Goal: Use online tool/utility: Utilize a website feature to perform a specific function

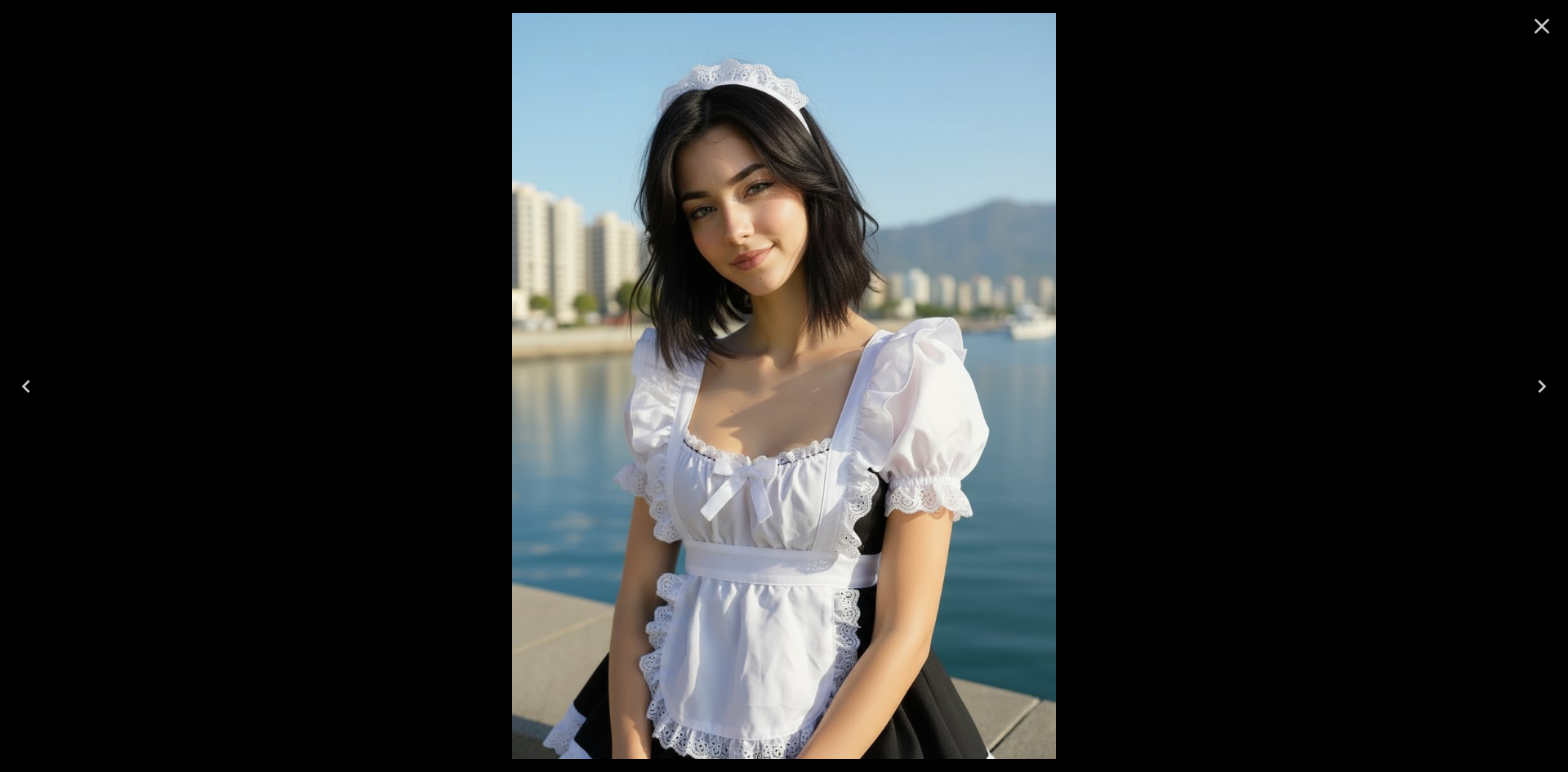
click at [1537, 29] on icon "Close" at bounding box center [1541, 26] width 26 height 26
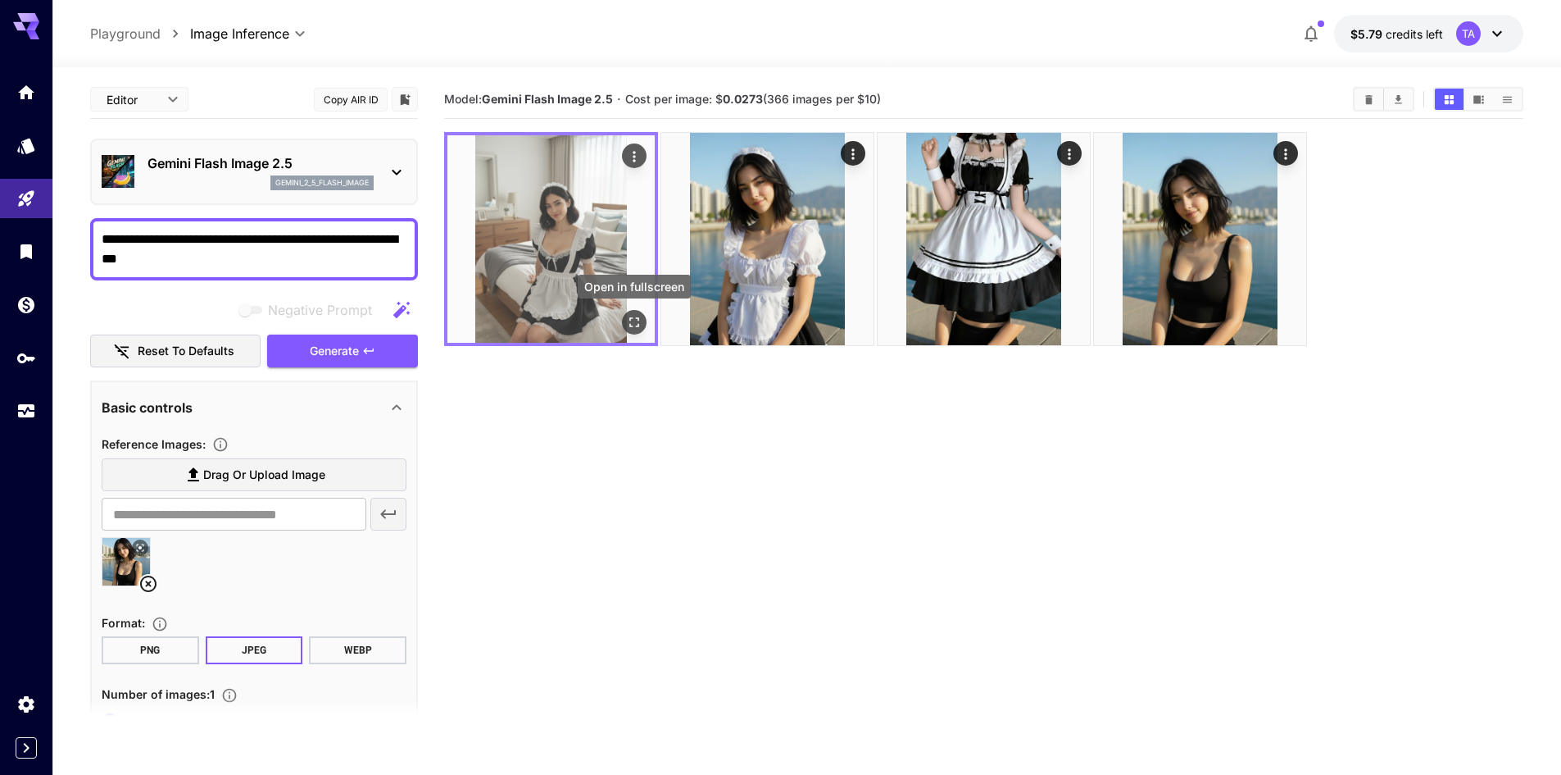
click at [631, 325] on icon "Open in fullscreen" at bounding box center [634, 322] width 10 height 10
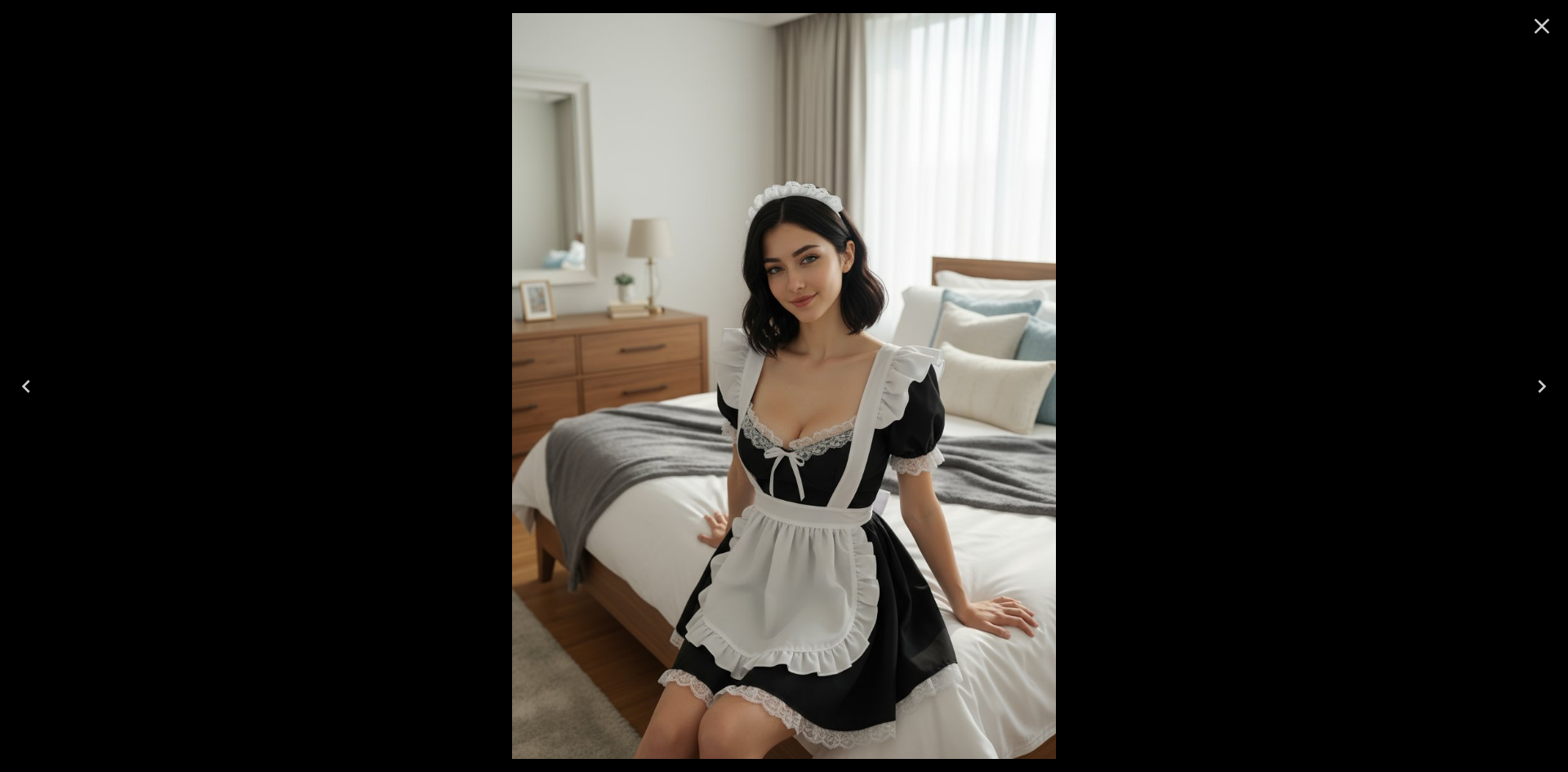
click at [1540, 39] on button "Close" at bounding box center [1541, 26] width 39 height 39
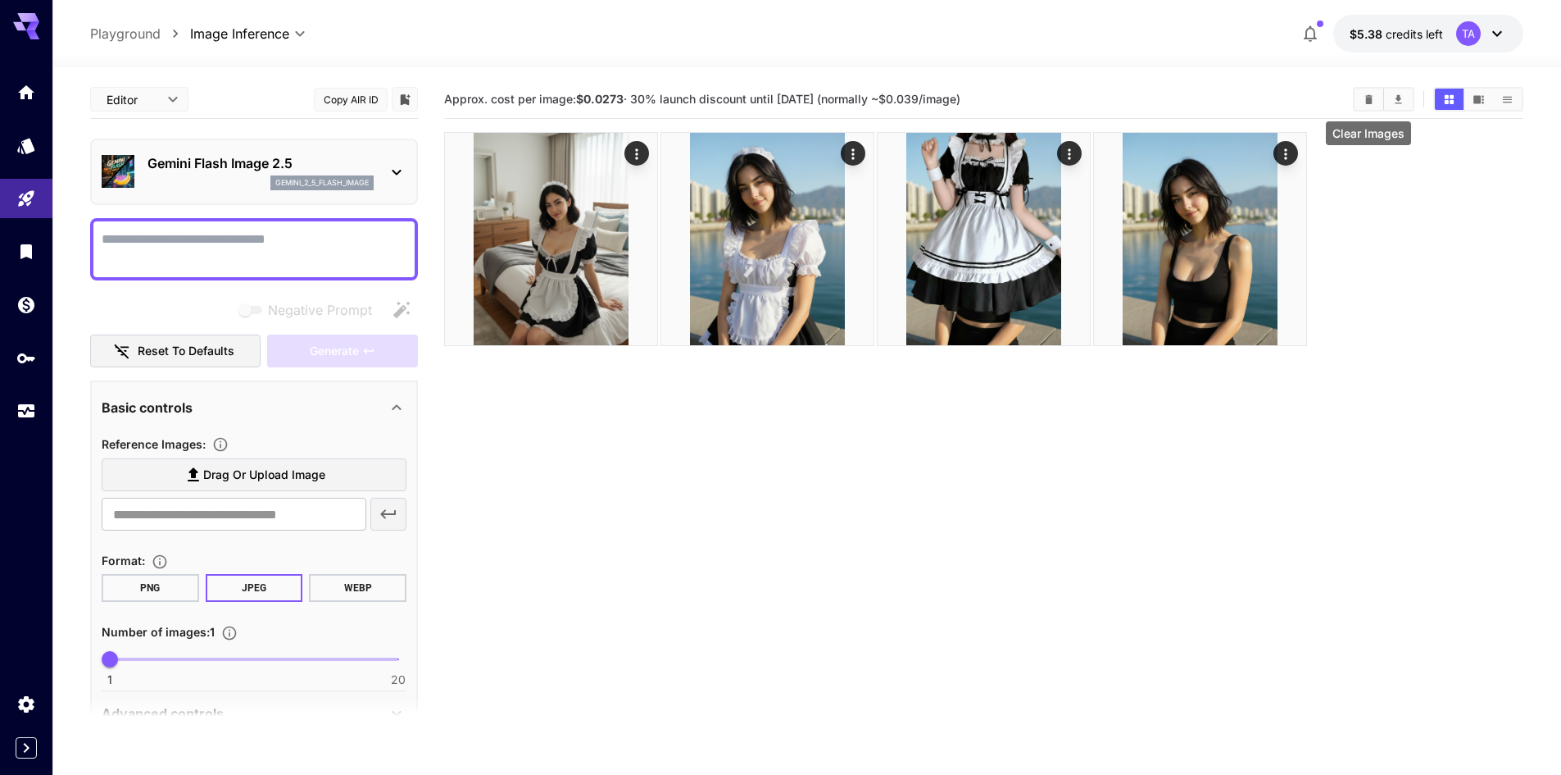
click at [1366, 107] on button "Clear Images" at bounding box center [1369, 99] width 29 height 21
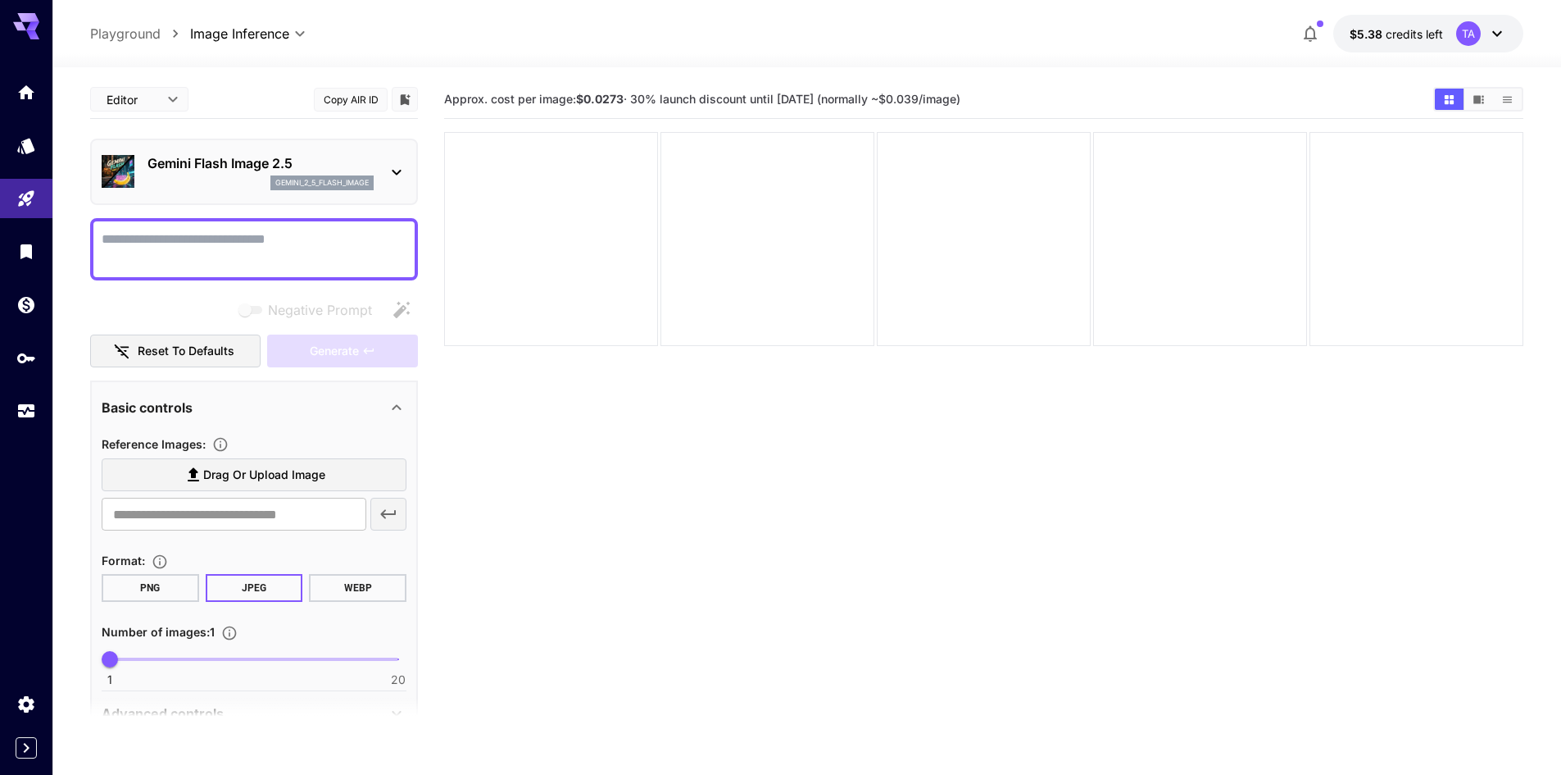
click at [252, 160] on p "Gemini Flash Image 2.5" at bounding box center [261, 163] width 226 height 20
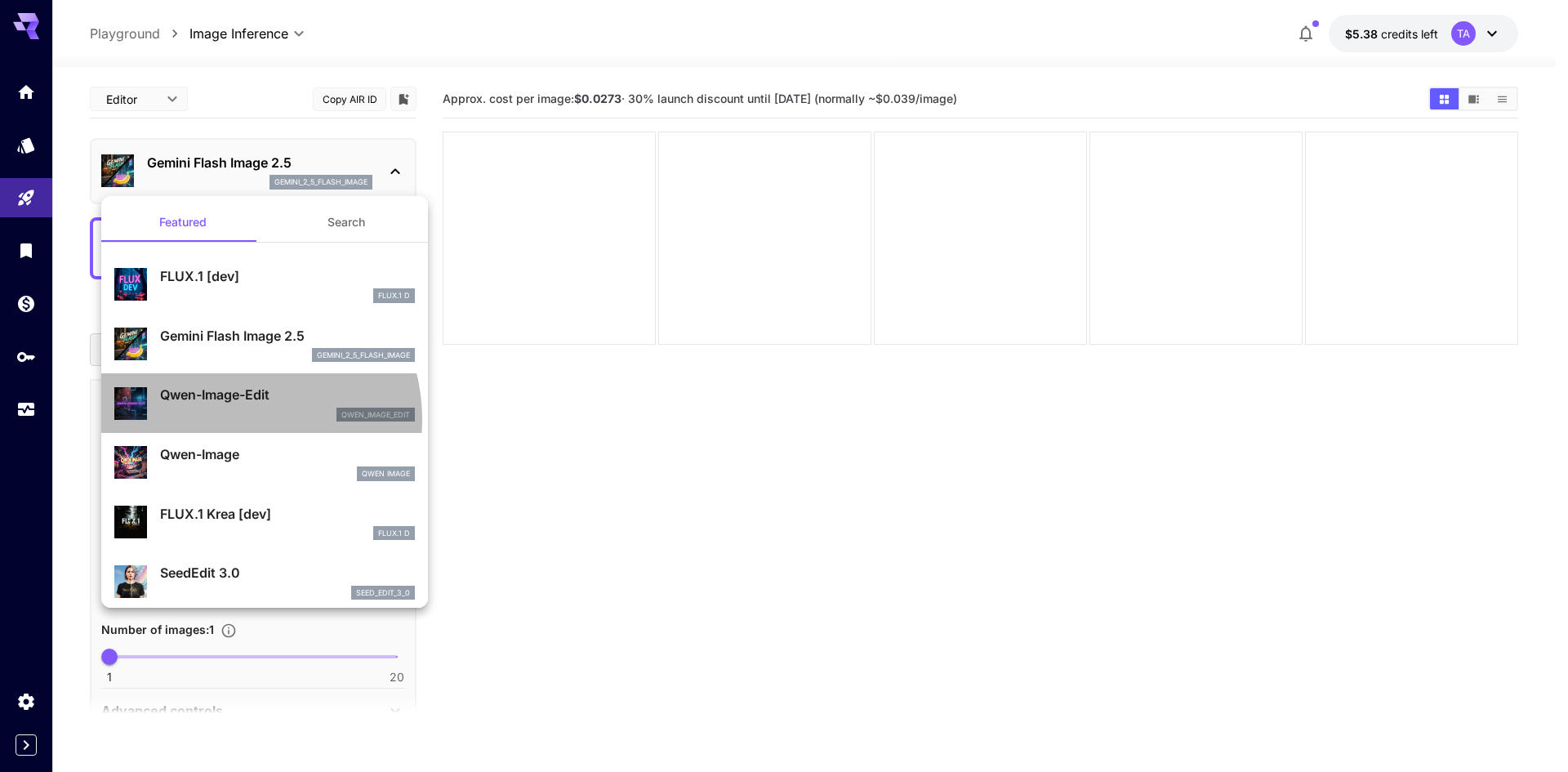
click at [233, 418] on div "qwen_image_edit" at bounding box center [288, 414] width 255 height 15
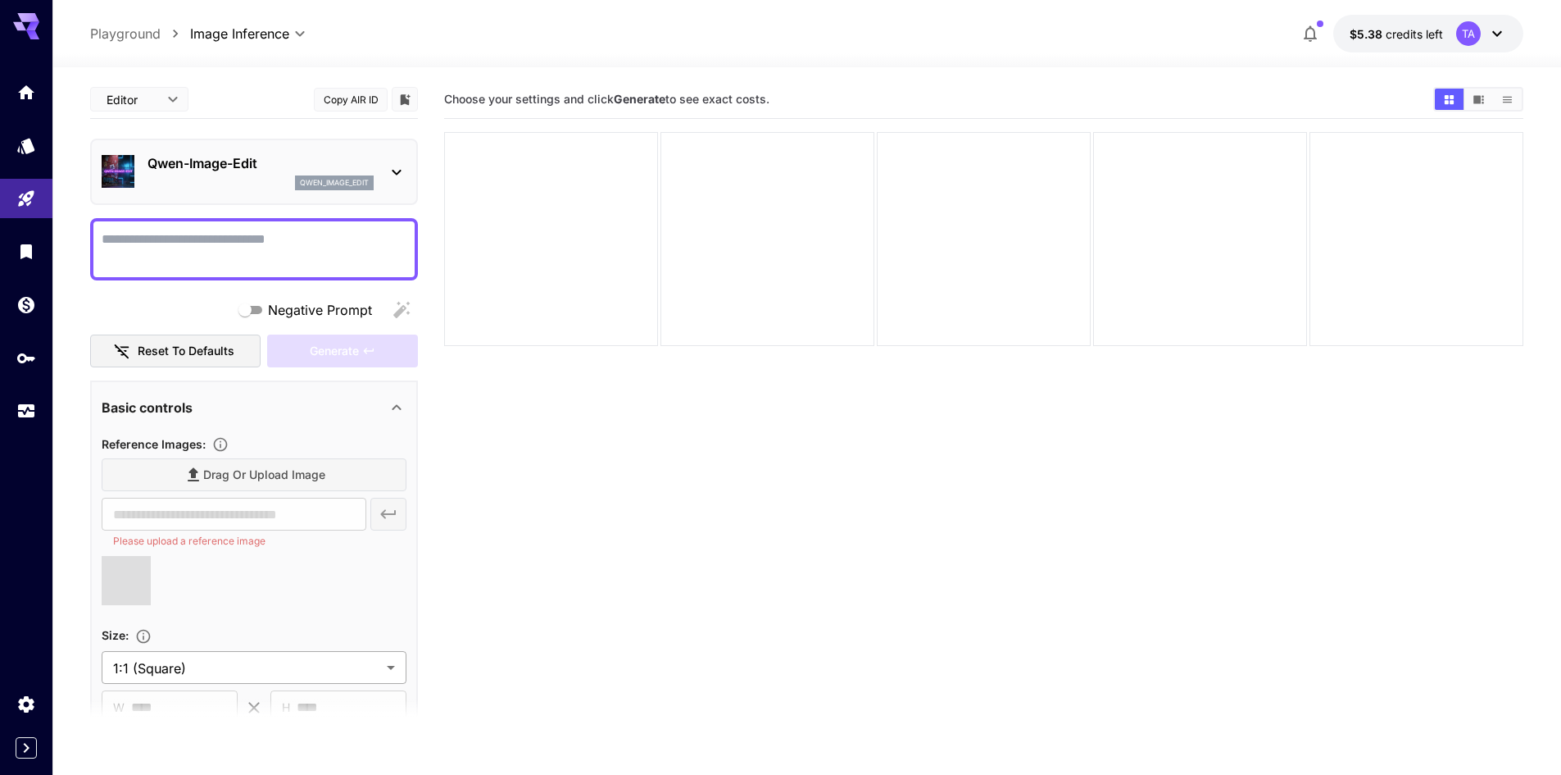
type input "**********"
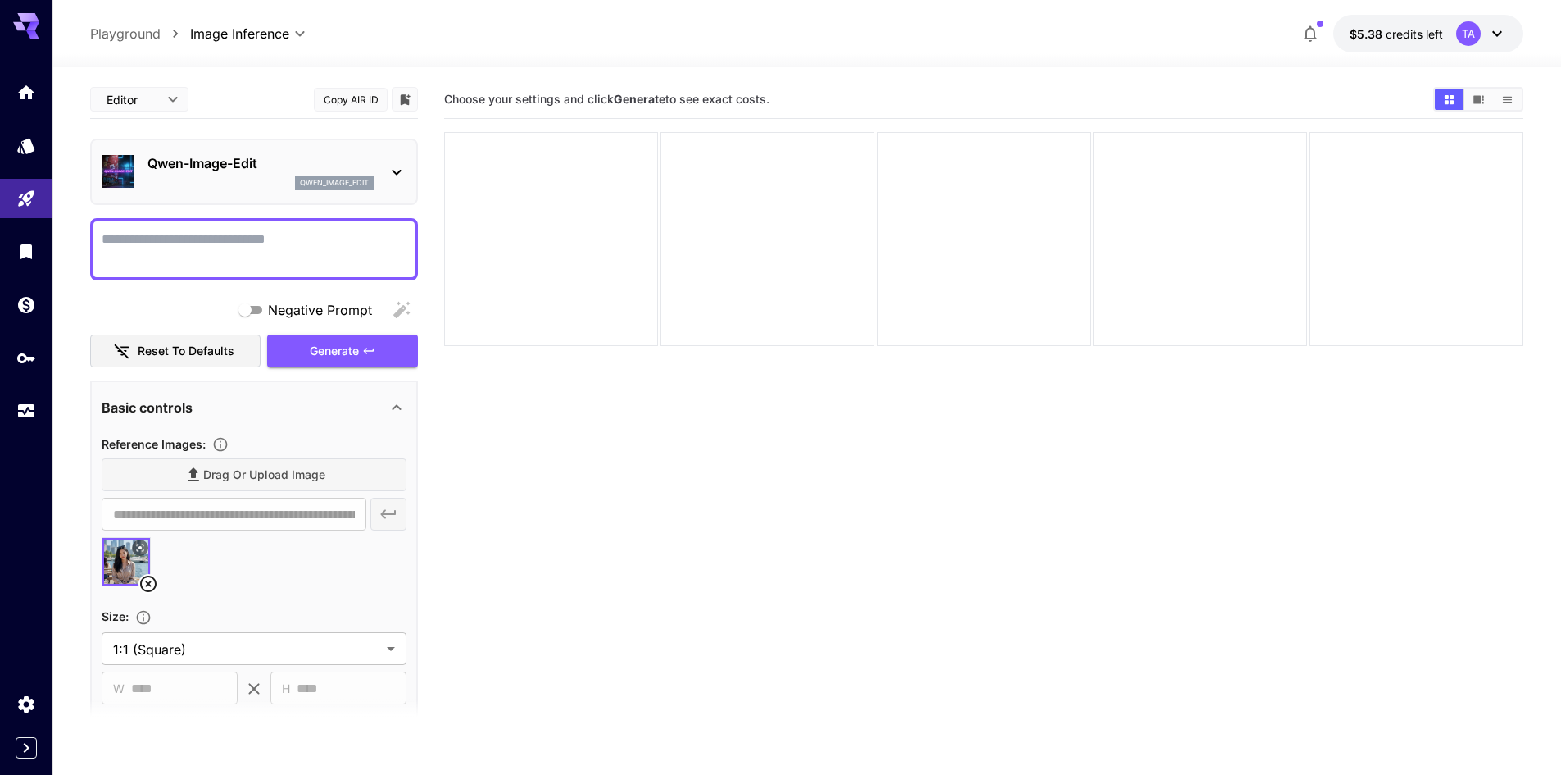
click at [234, 251] on textarea "Negative Prompt" at bounding box center [254, 248] width 305 height 39
type textarea "**********"
click at [319, 345] on span "Generate" at bounding box center [334, 351] width 49 height 20
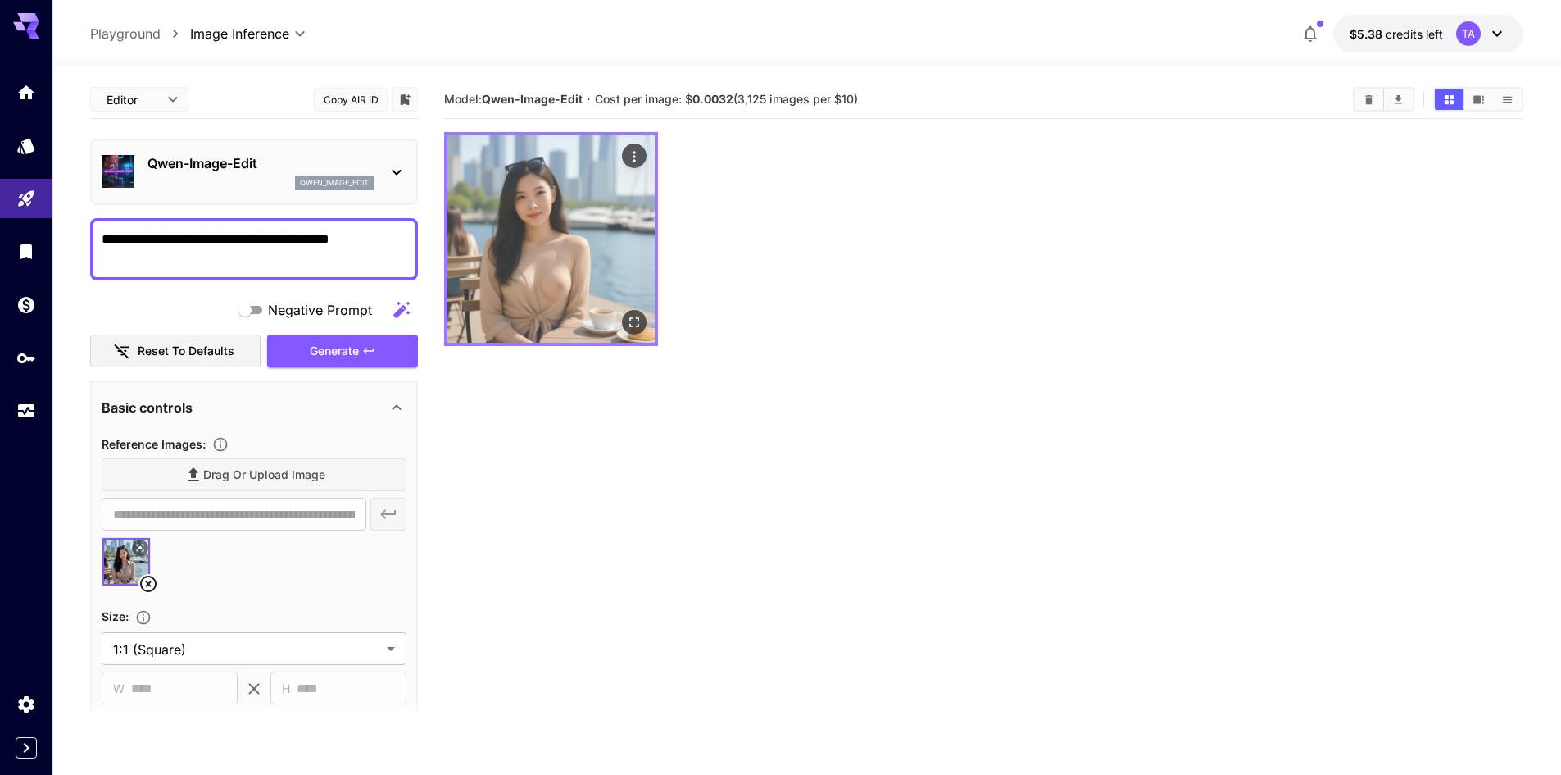
click at [643, 327] on button "Open in fullscreen" at bounding box center [634, 322] width 25 height 25
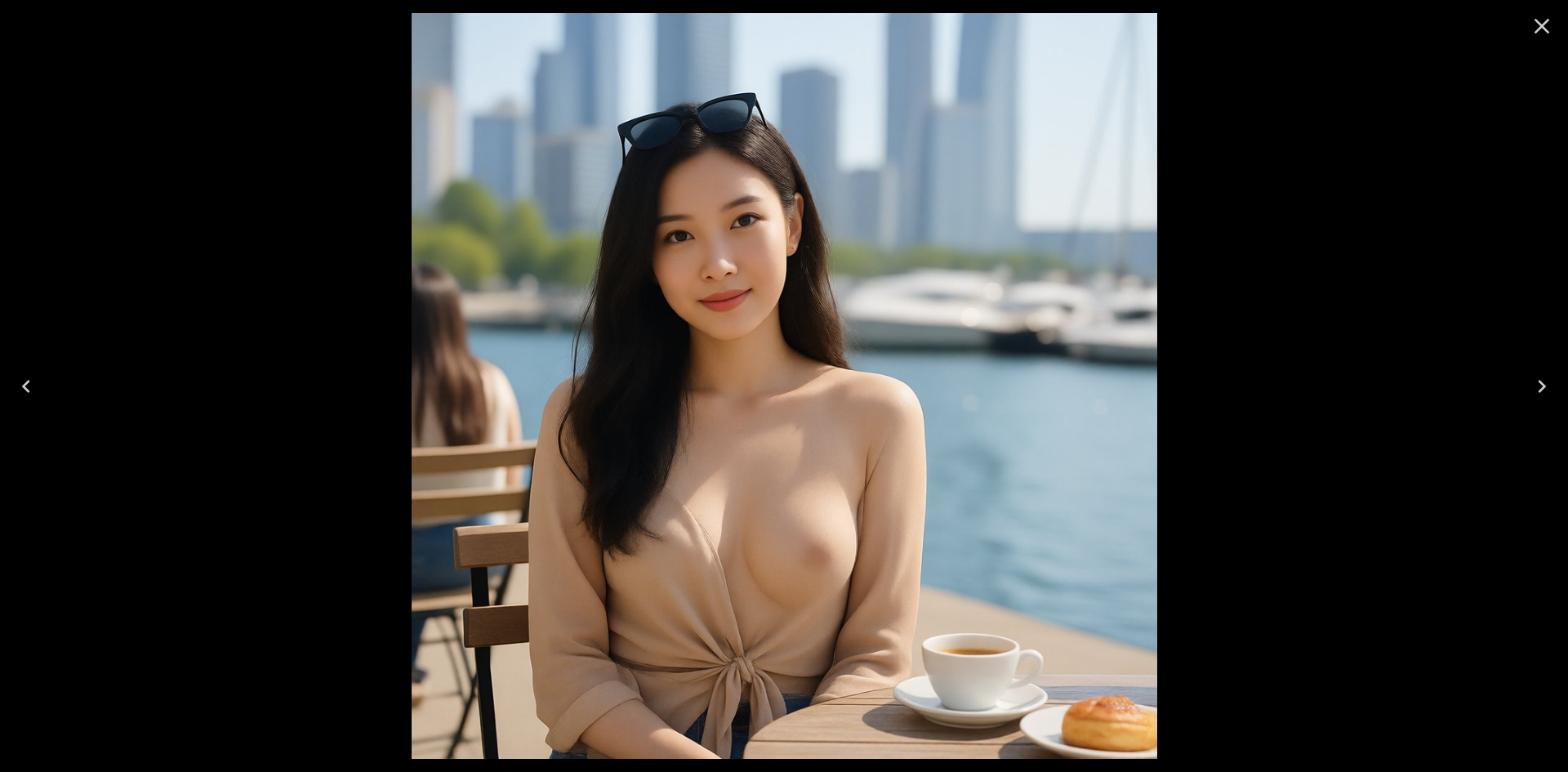
click at [1541, 24] on icon "Close" at bounding box center [1541, 26] width 26 height 26
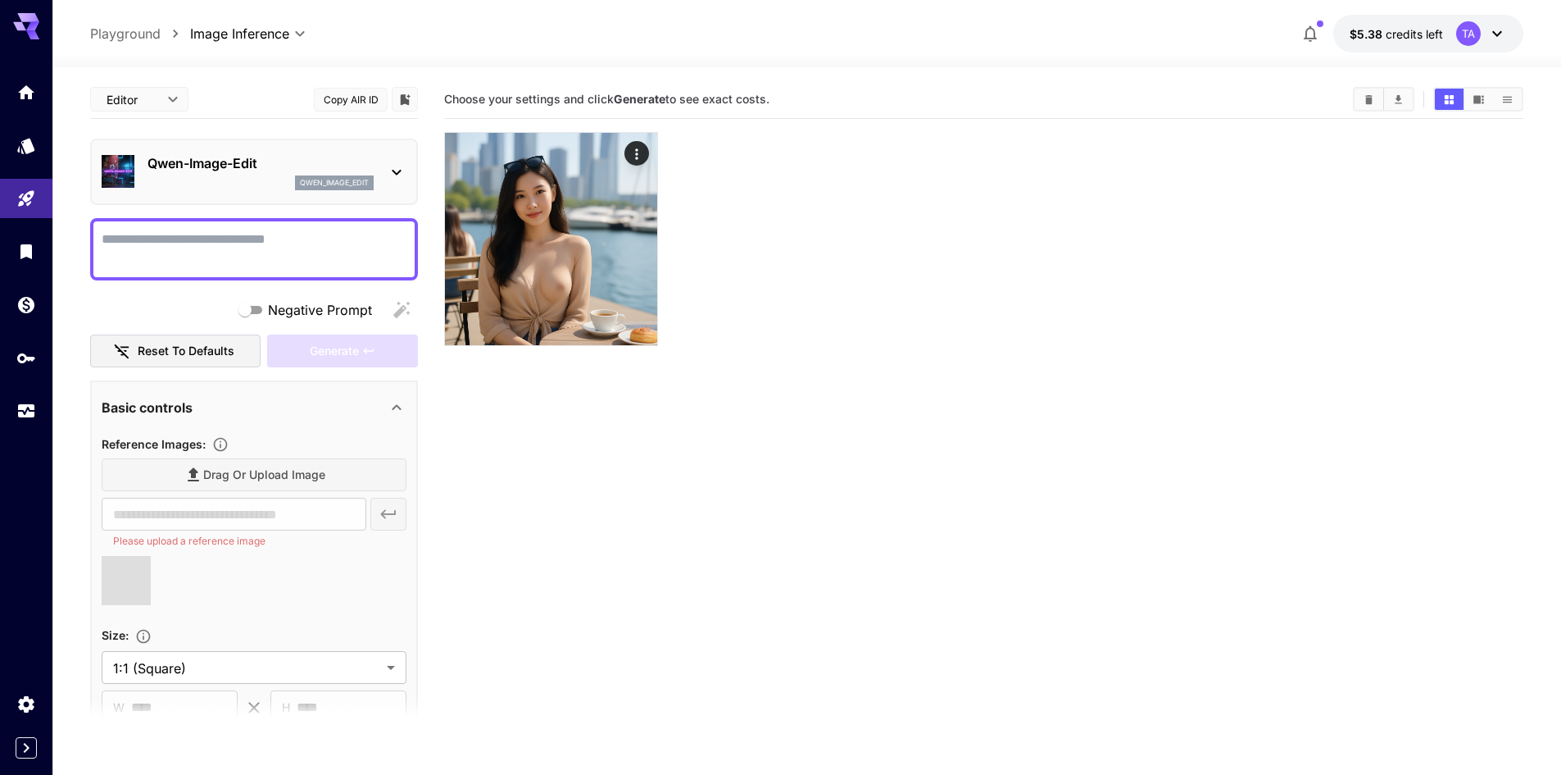
click at [177, 226] on div at bounding box center [254, 249] width 328 height 62
type input "**********"
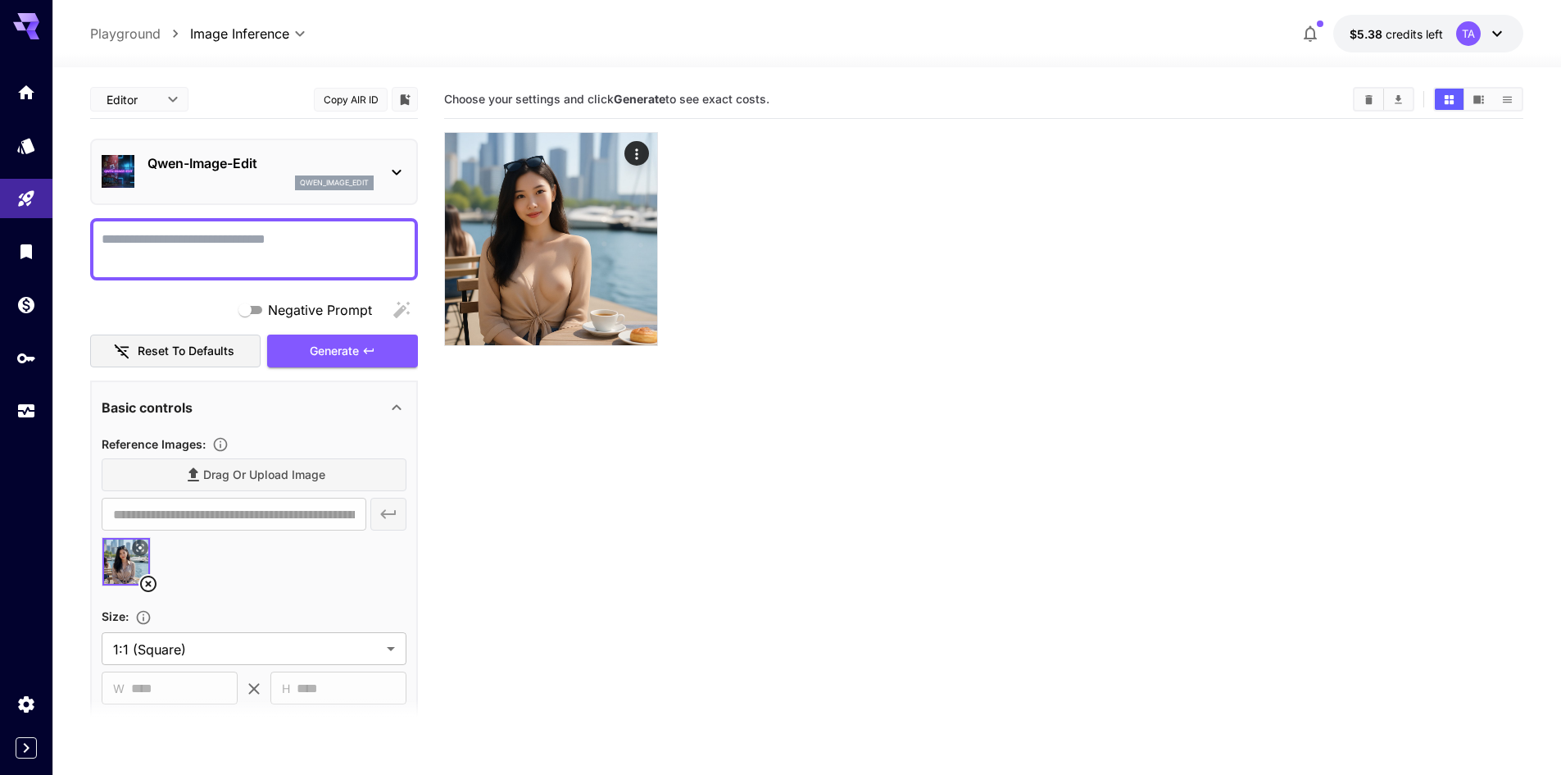
click at [184, 240] on textarea "Negative Prompt" at bounding box center [254, 248] width 305 height 39
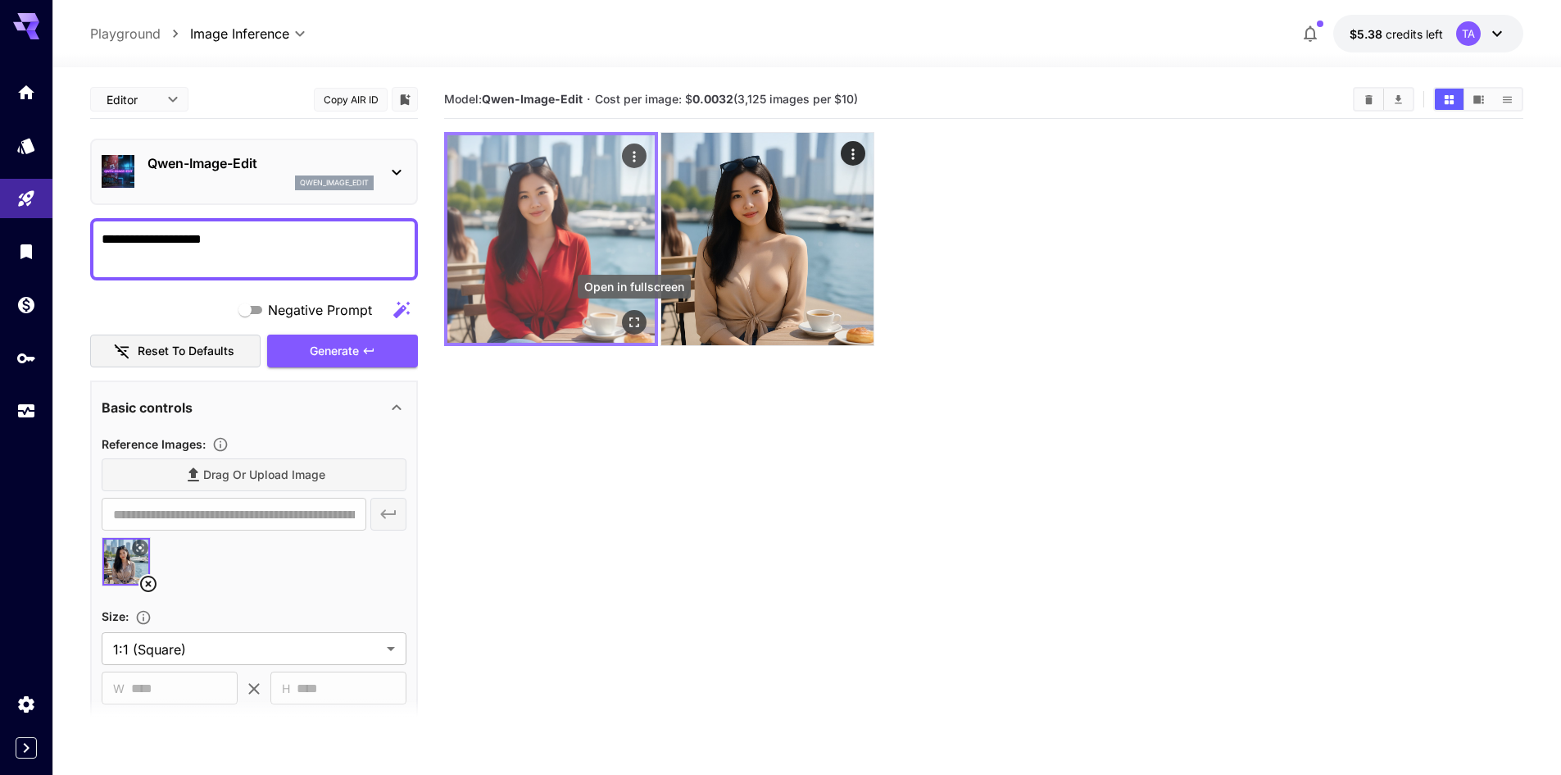
click at [633, 311] on button "Open in fullscreen" at bounding box center [634, 322] width 25 height 25
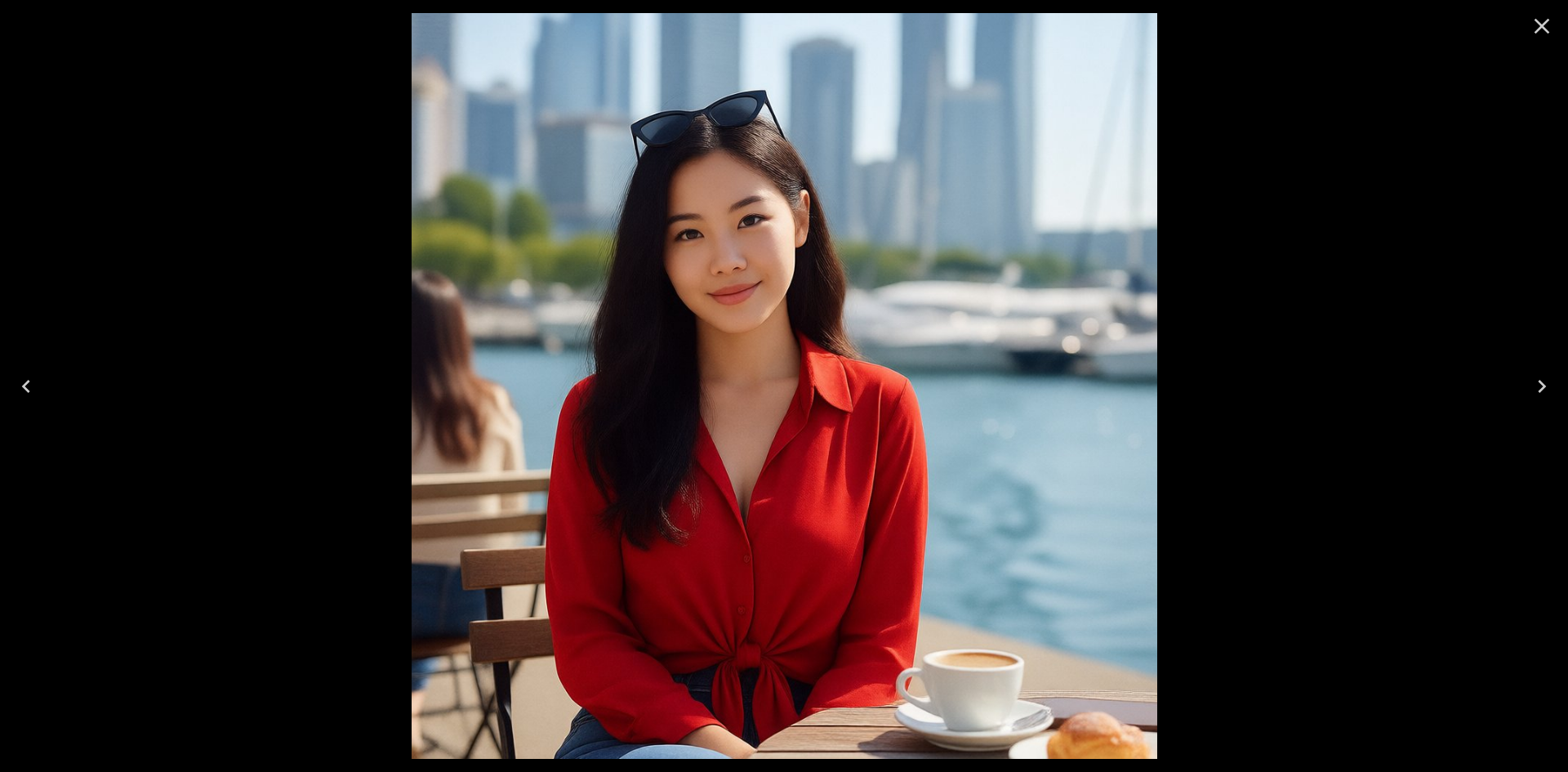
click at [1536, 13] on button "Close" at bounding box center [1541, 26] width 39 height 39
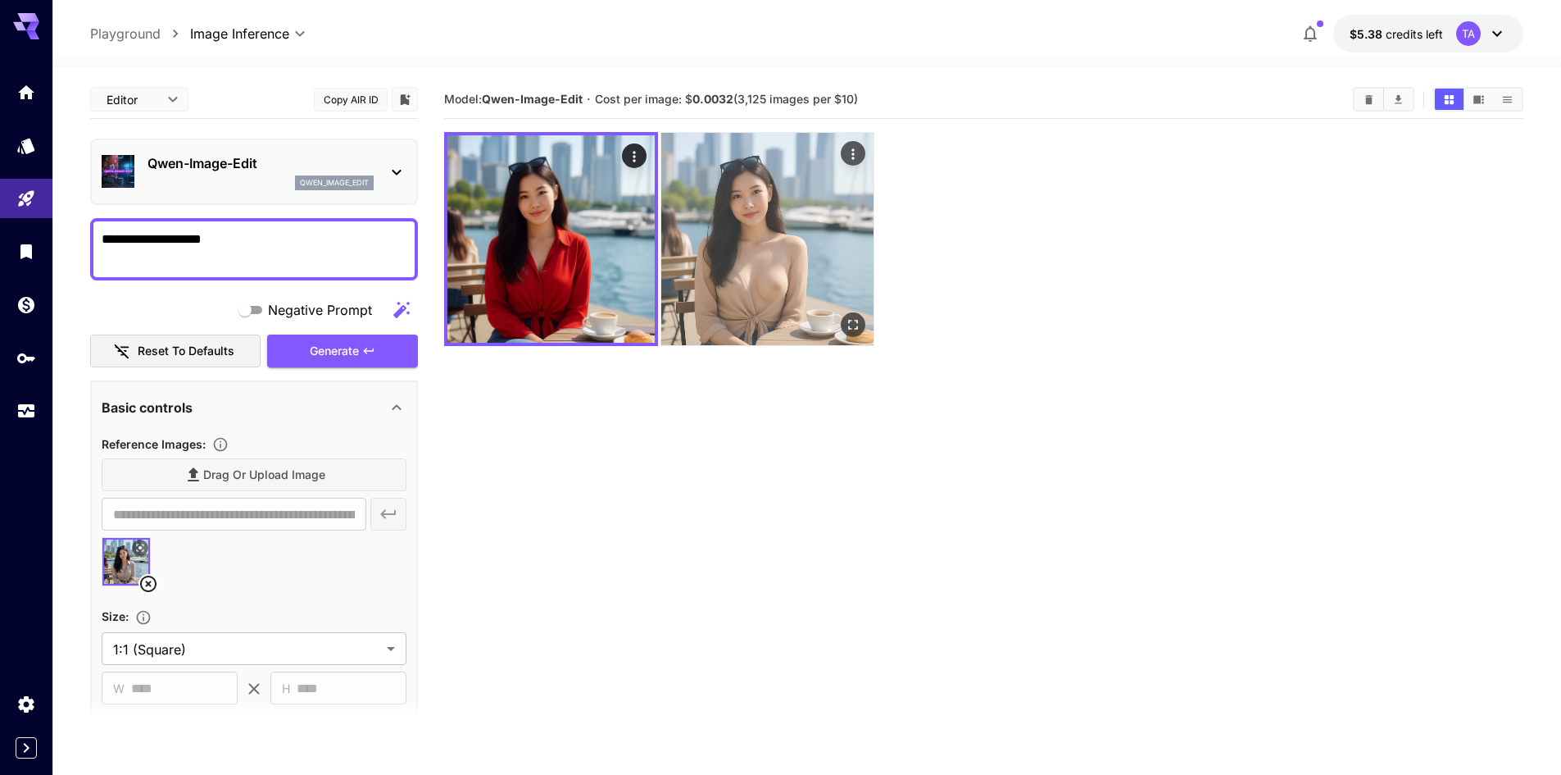
click at [806, 284] on img at bounding box center [767, 239] width 212 height 212
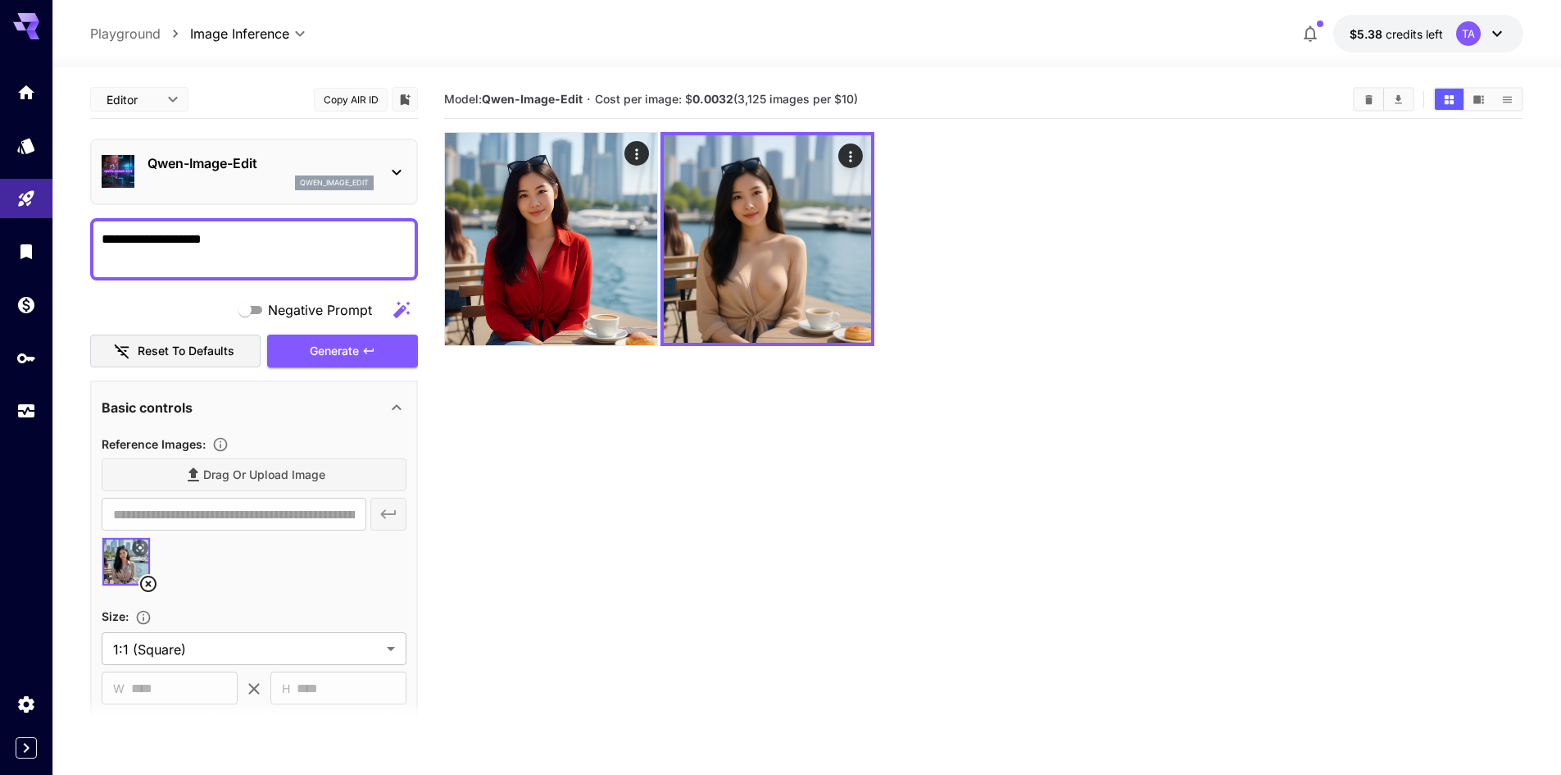
click at [316, 263] on textarea "**********" at bounding box center [254, 248] width 305 height 39
type textarea "**********"
click at [351, 370] on div "**********" at bounding box center [254, 536] width 328 height 913
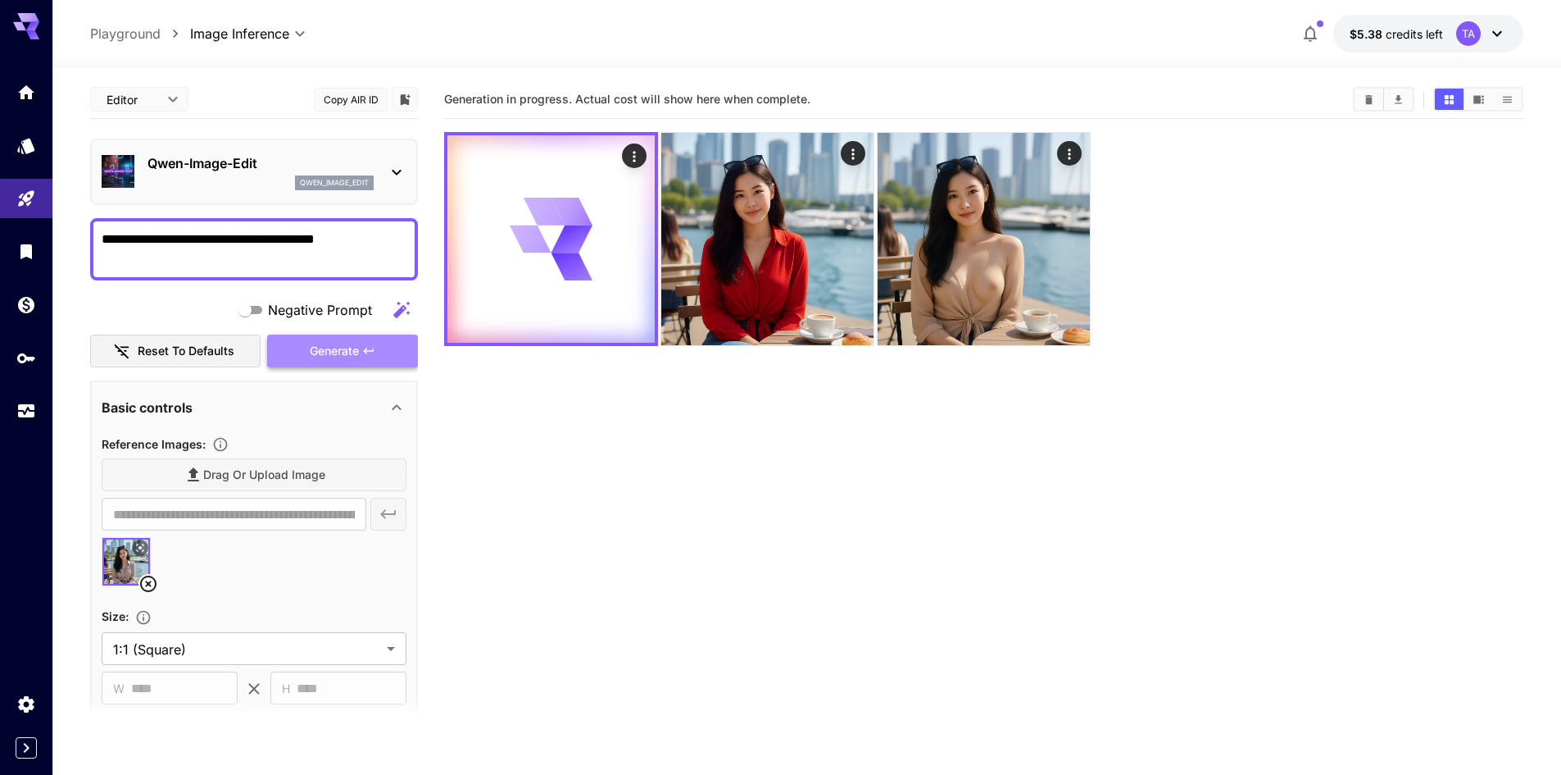
click at [365, 352] on icon "button" at bounding box center [368, 350] width 13 height 13
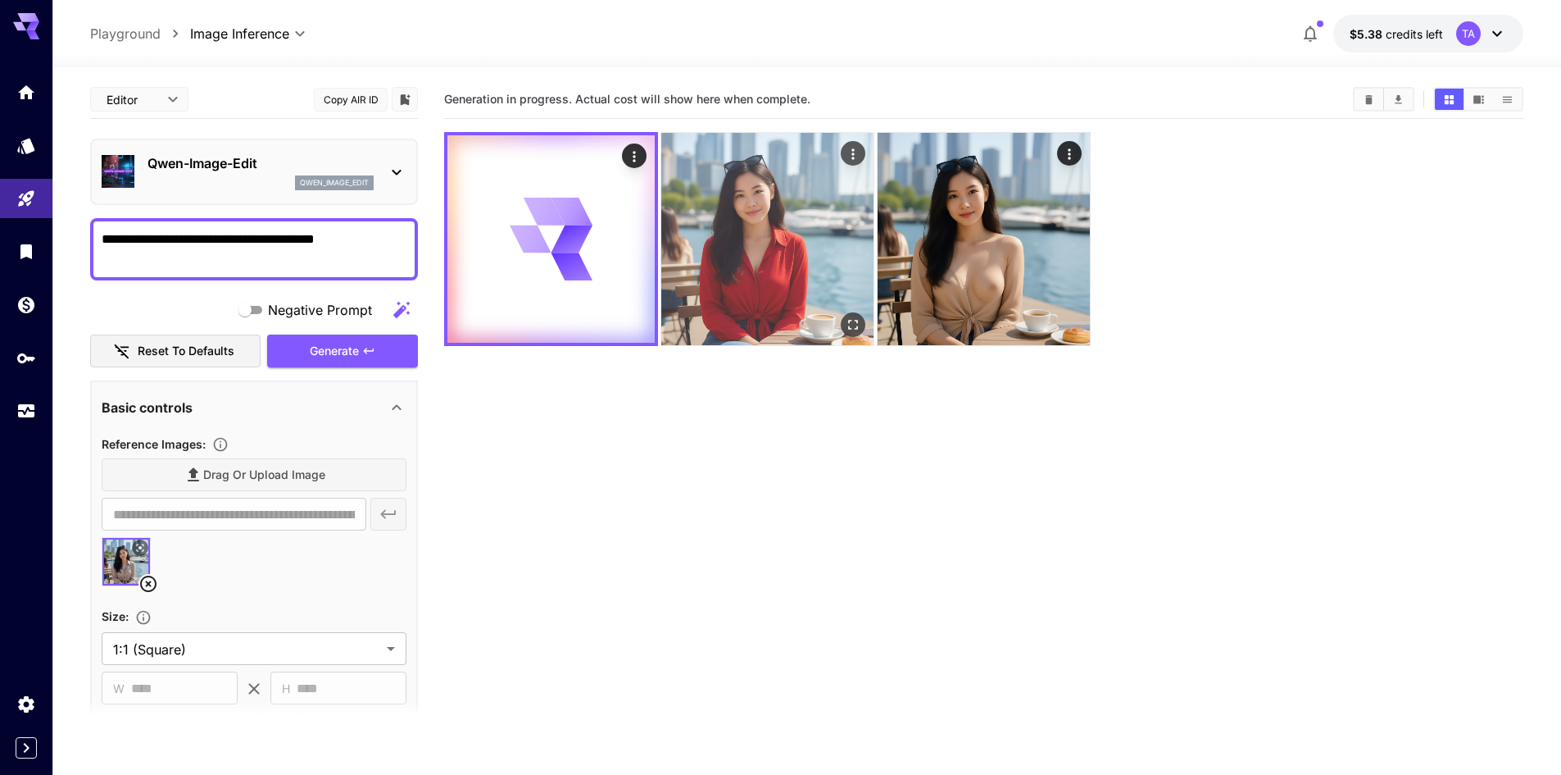
click at [843, 221] on img at bounding box center [767, 239] width 212 height 212
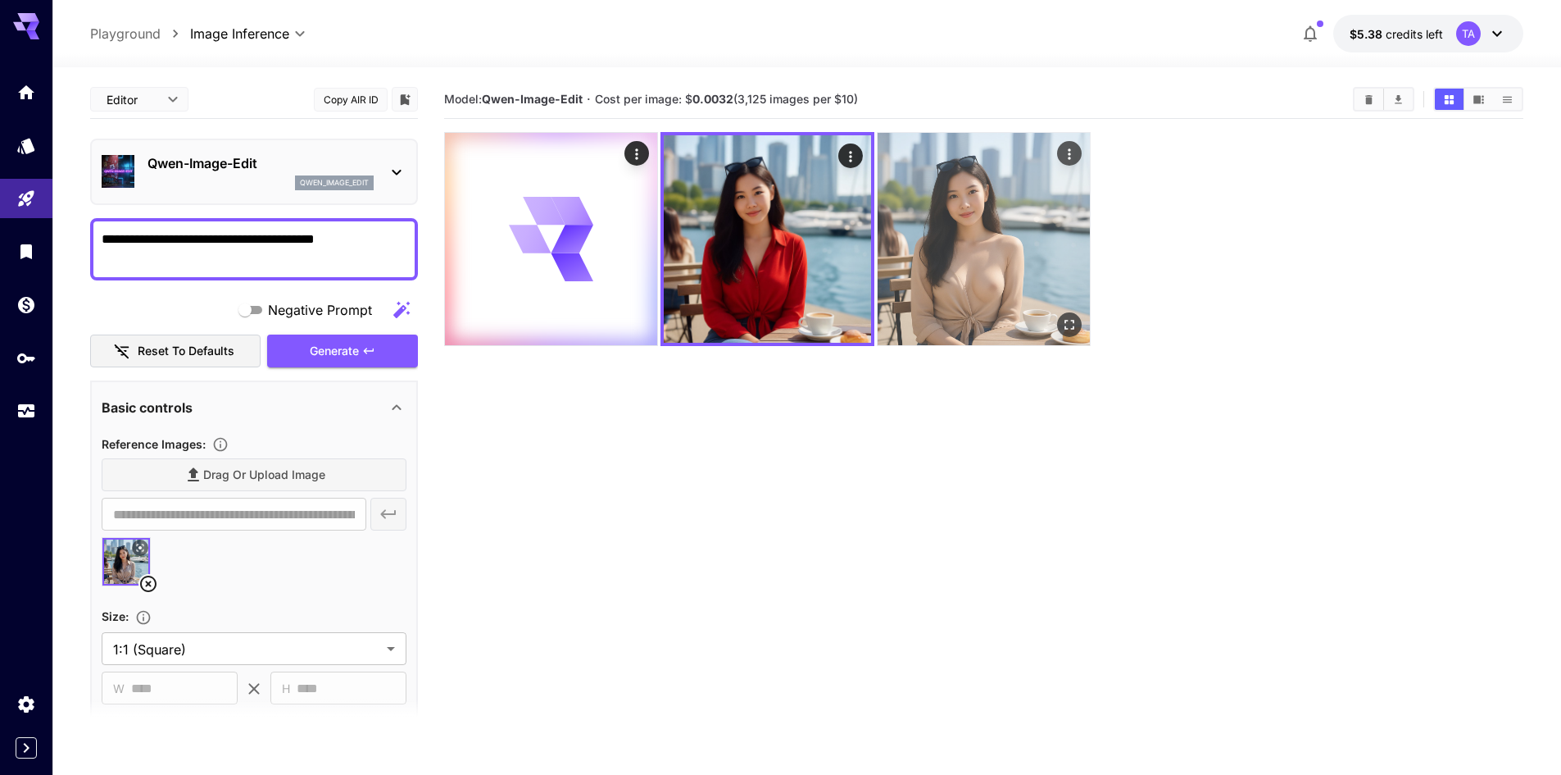
click at [974, 215] on img at bounding box center [984, 239] width 212 height 212
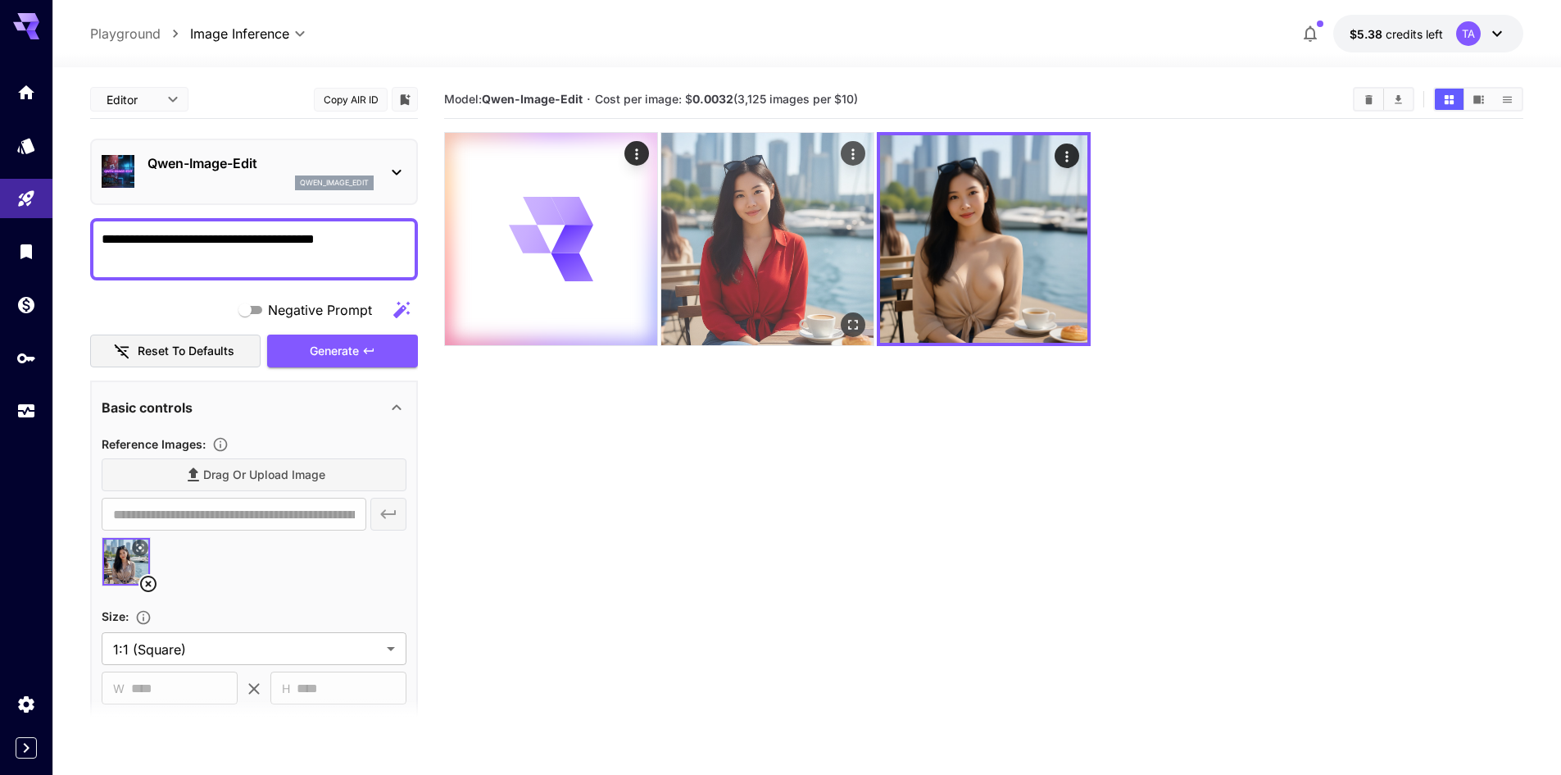
click at [856, 218] on img at bounding box center [767, 239] width 212 height 212
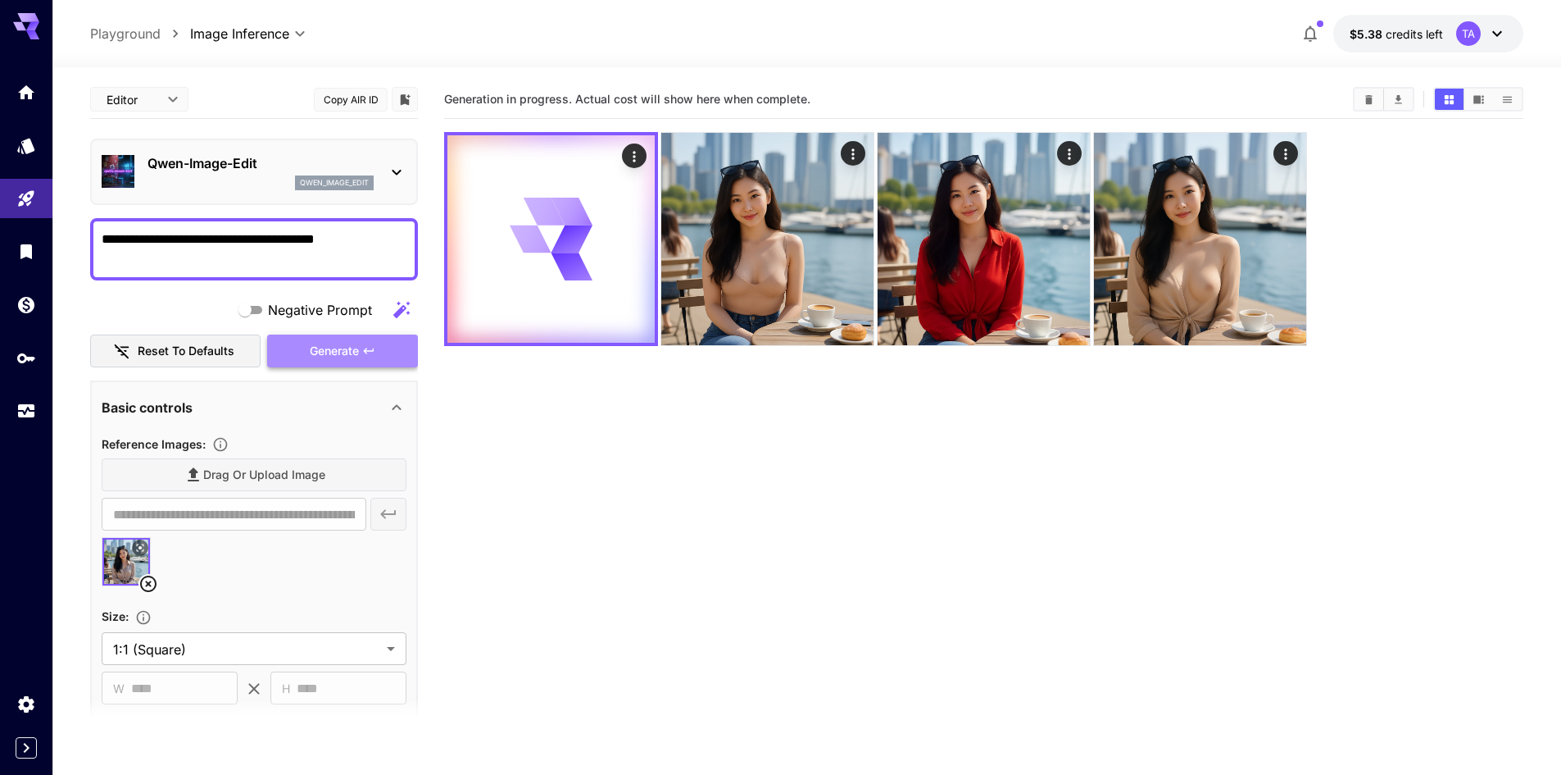
click at [300, 353] on button "Generate" at bounding box center [342, 351] width 151 height 34
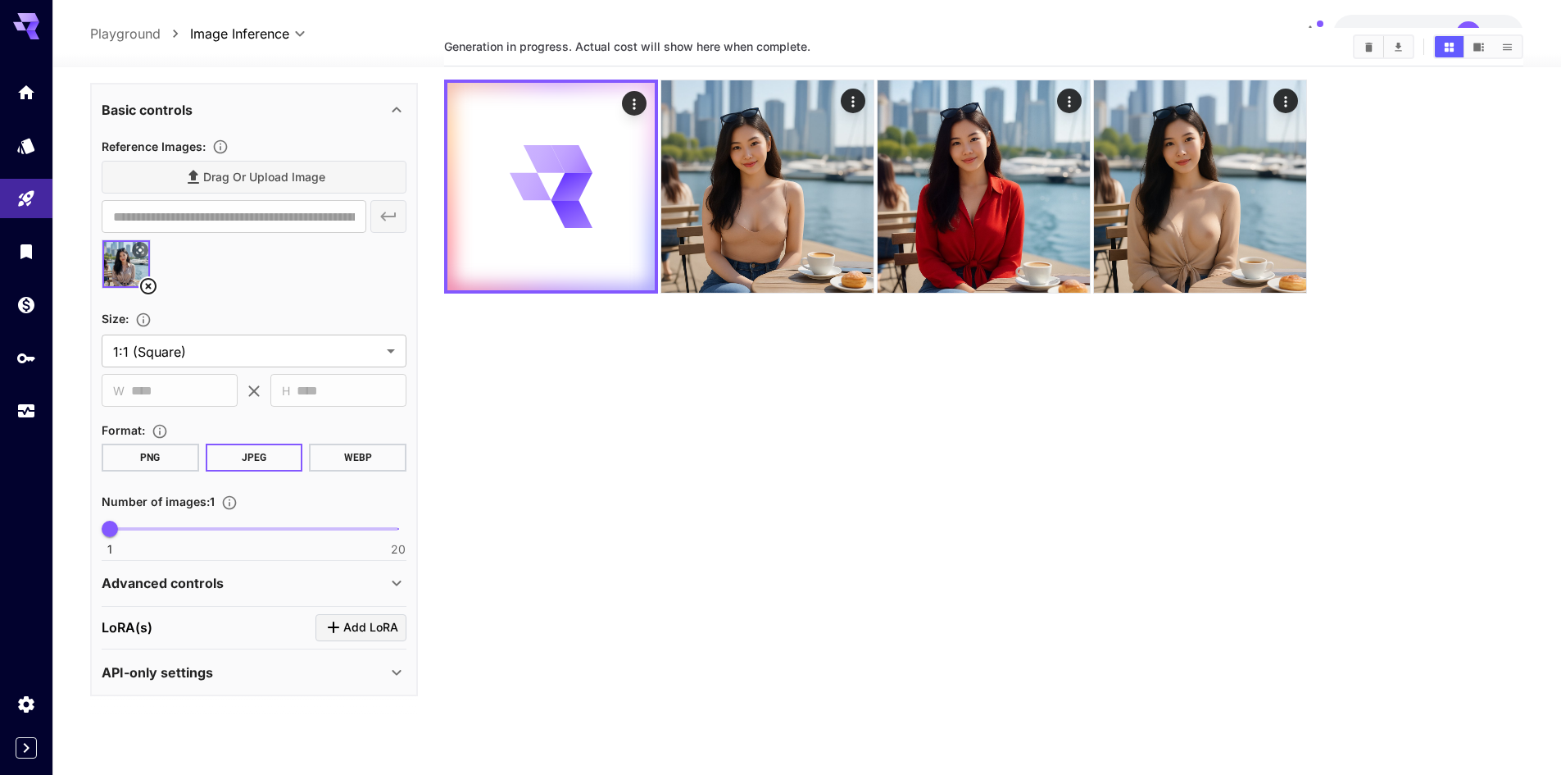
scroll to position [82, 0]
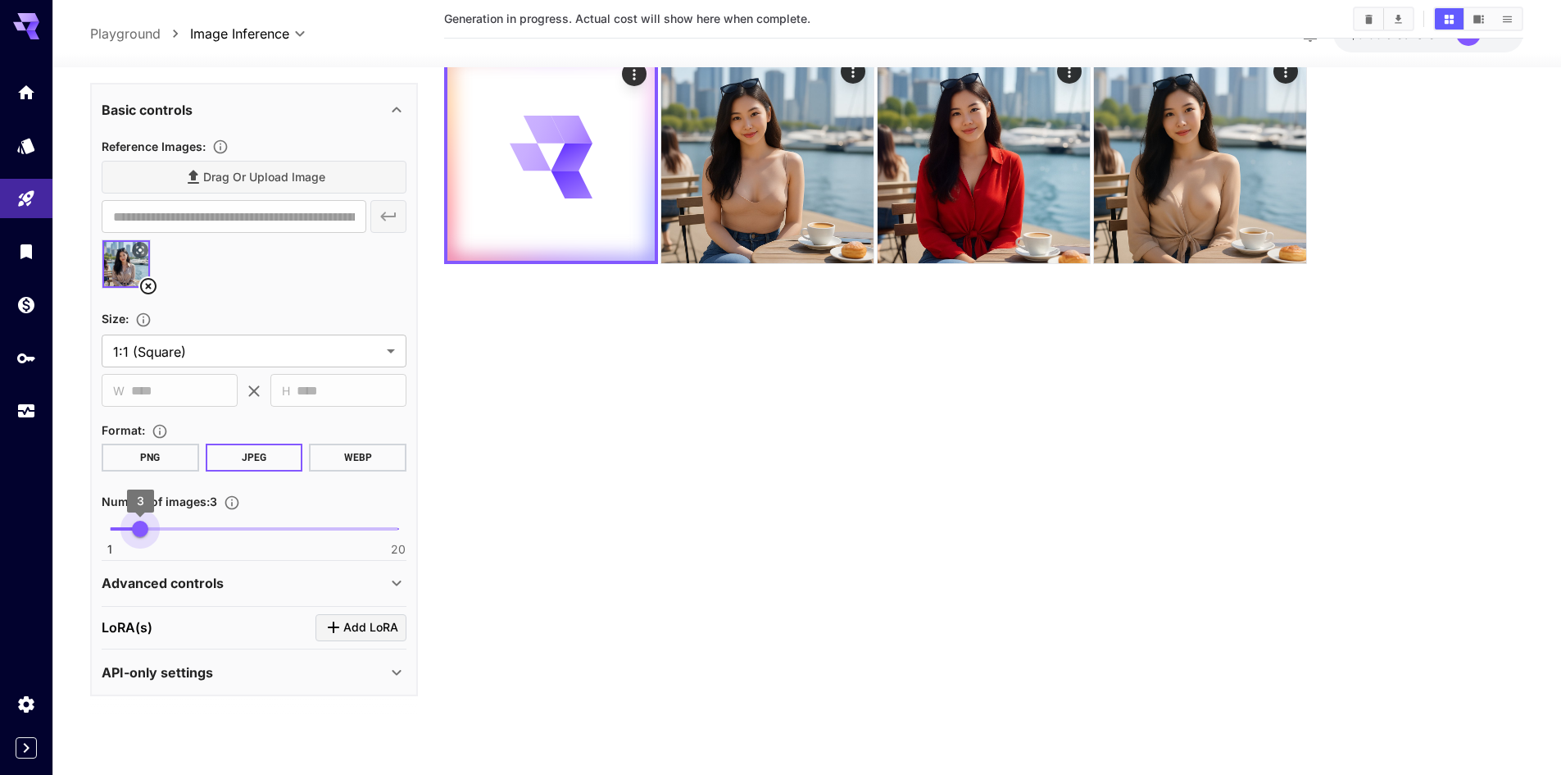
type input "*"
drag, startPoint x: 106, startPoint y: 535, endPoint x: 152, endPoint y: 535, distance: 45.9
click at [152, 535] on span "4" at bounding box center [156, 528] width 16 height 16
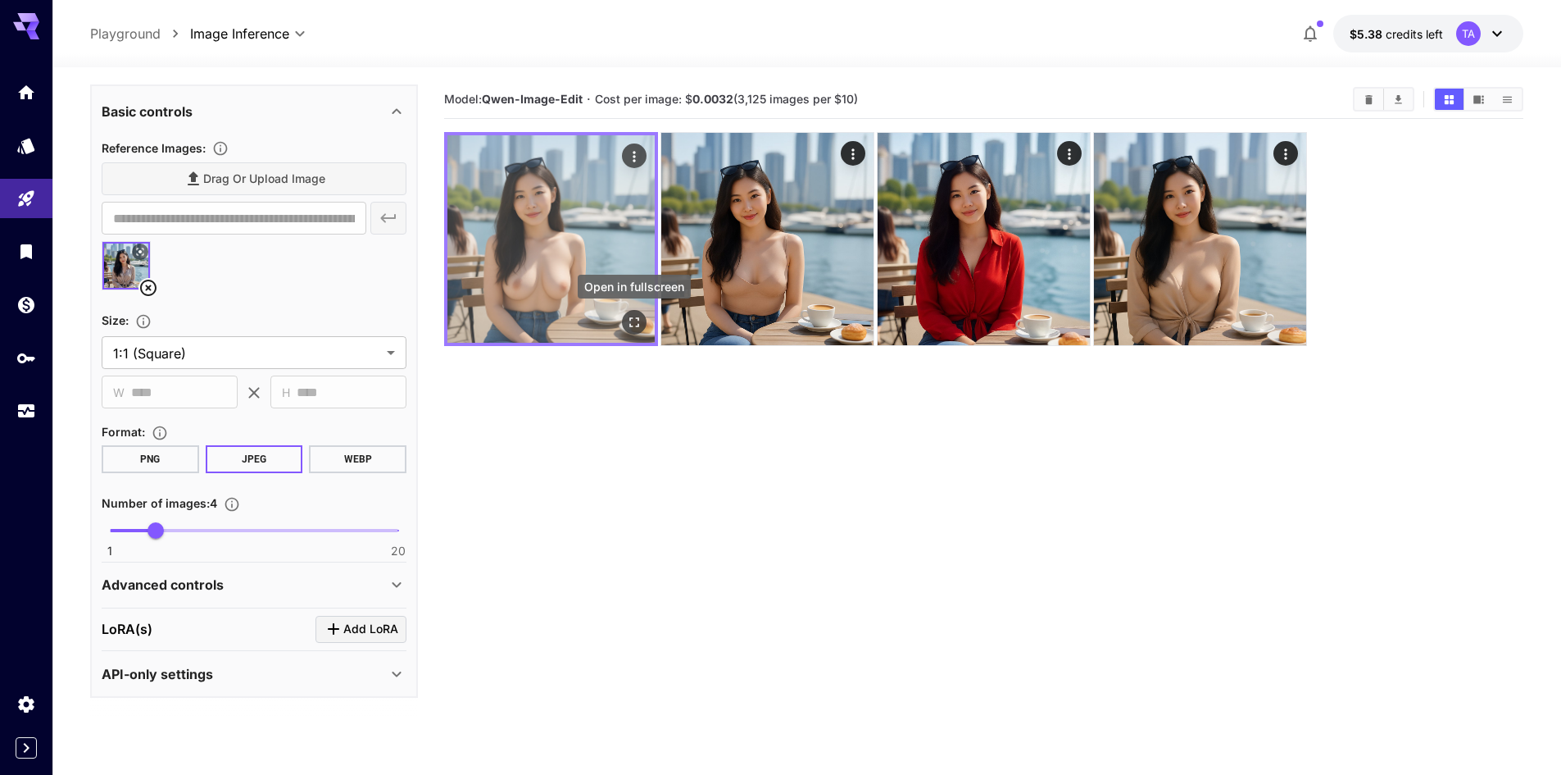
click at [634, 329] on icon "Open in fullscreen" at bounding box center [634, 322] width 16 height 16
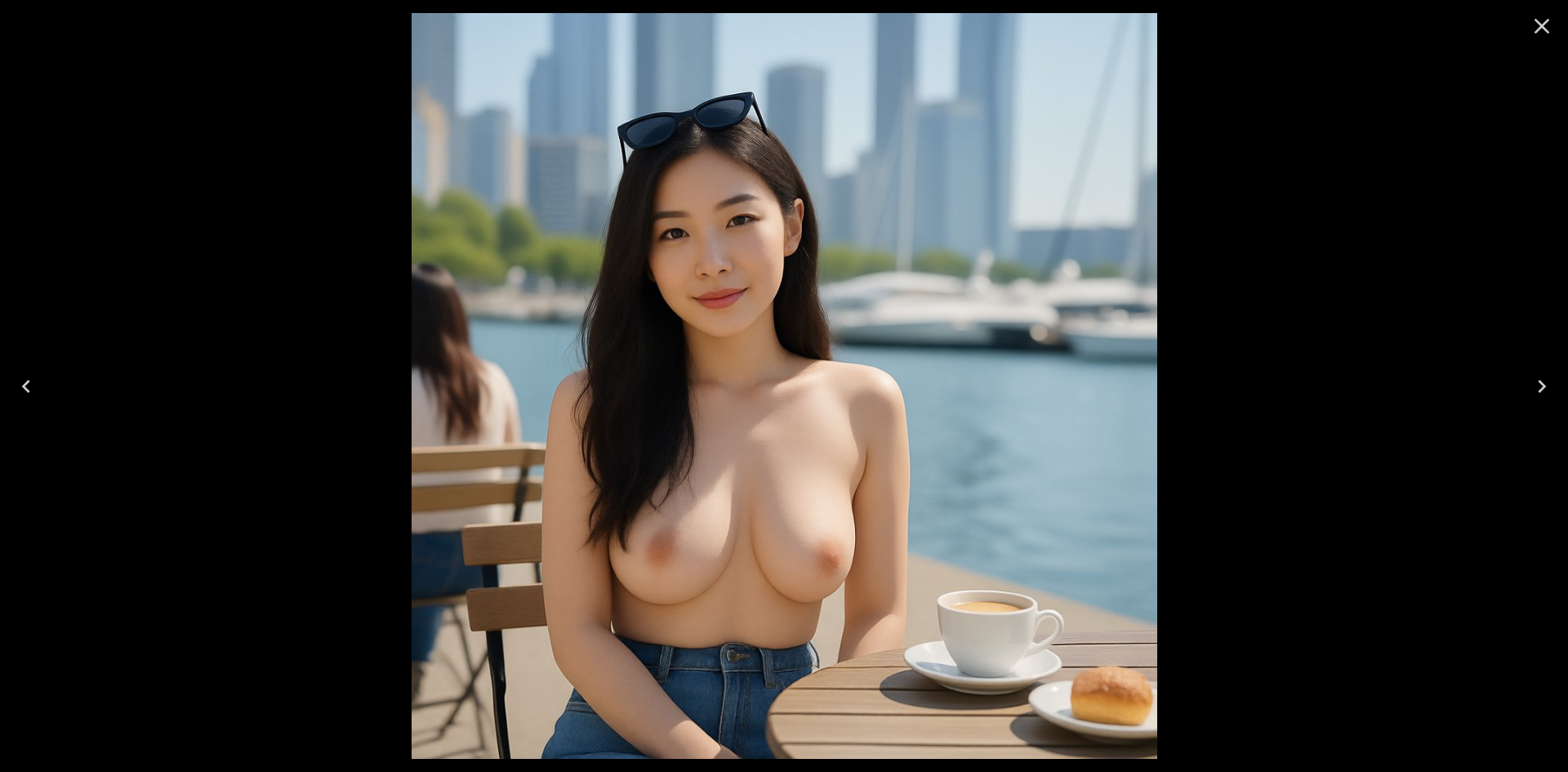
click at [1548, 30] on icon "Close" at bounding box center [1541, 26] width 26 height 26
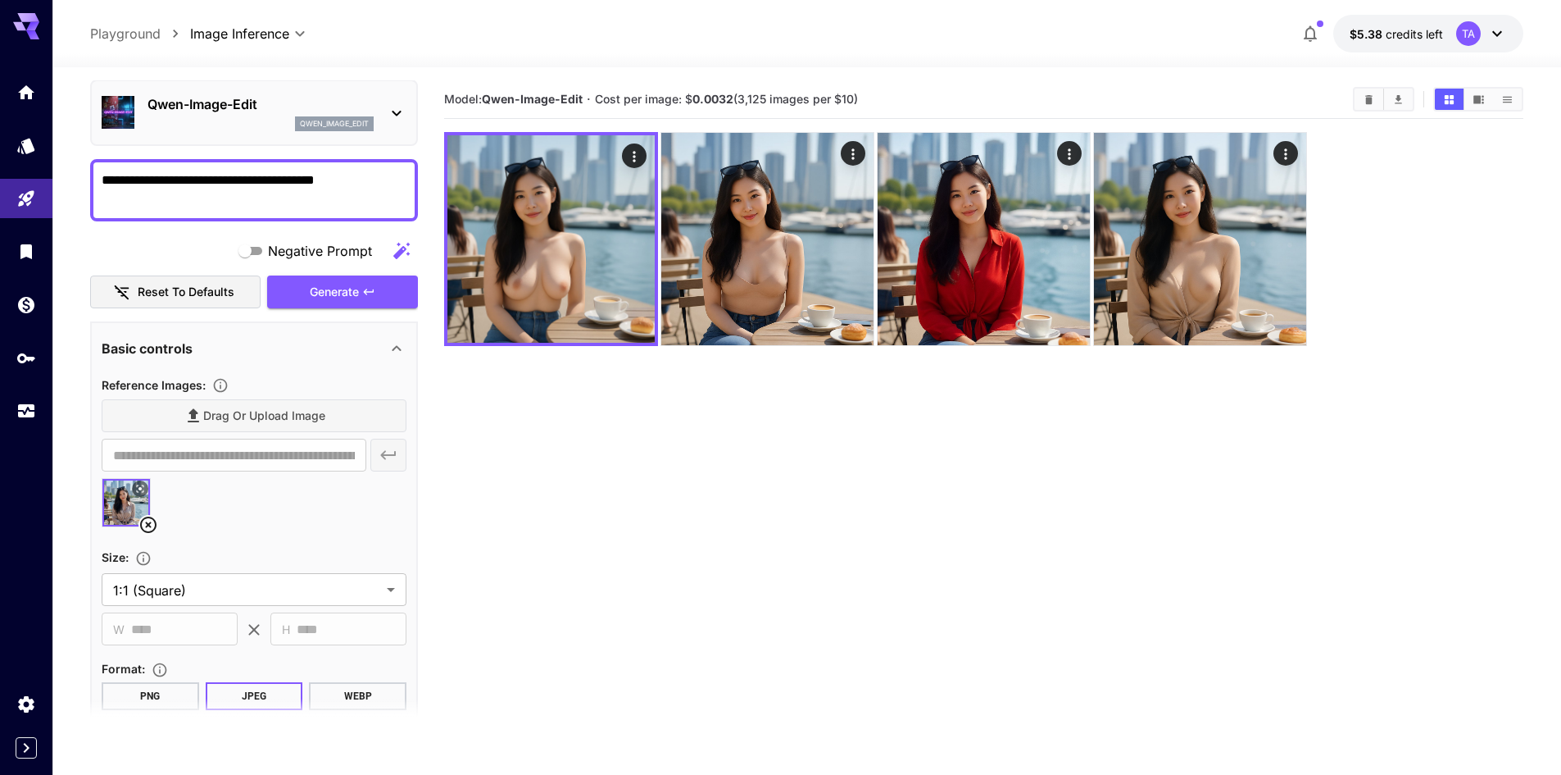
scroll to position [50, 0]
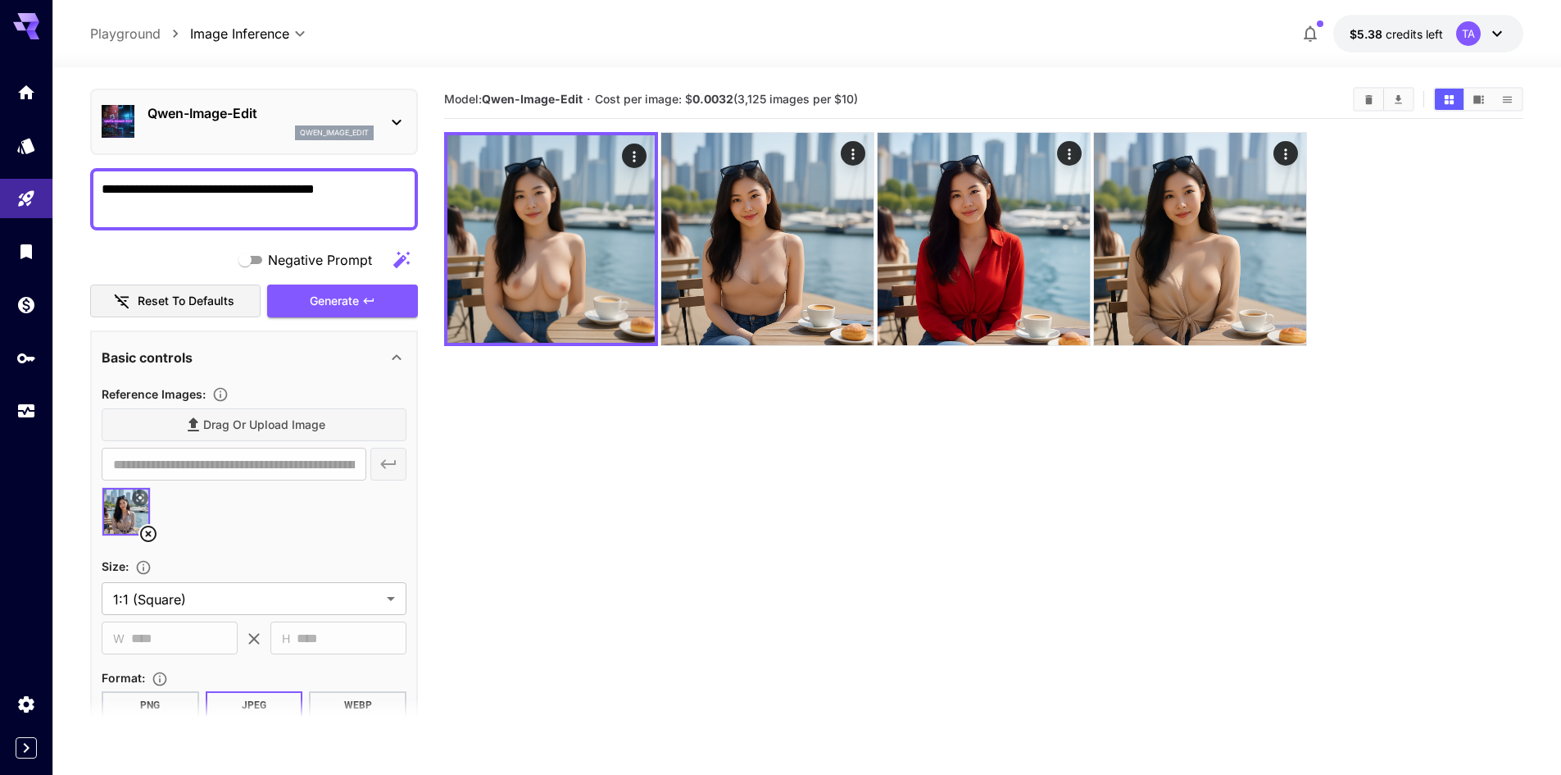
click at [320, 318] on div "**********" at bounding box center [254, 486] width 328 height 913
click at [343, 303] on span "Generate" at bounding box center [334, 301] width 49 height 20
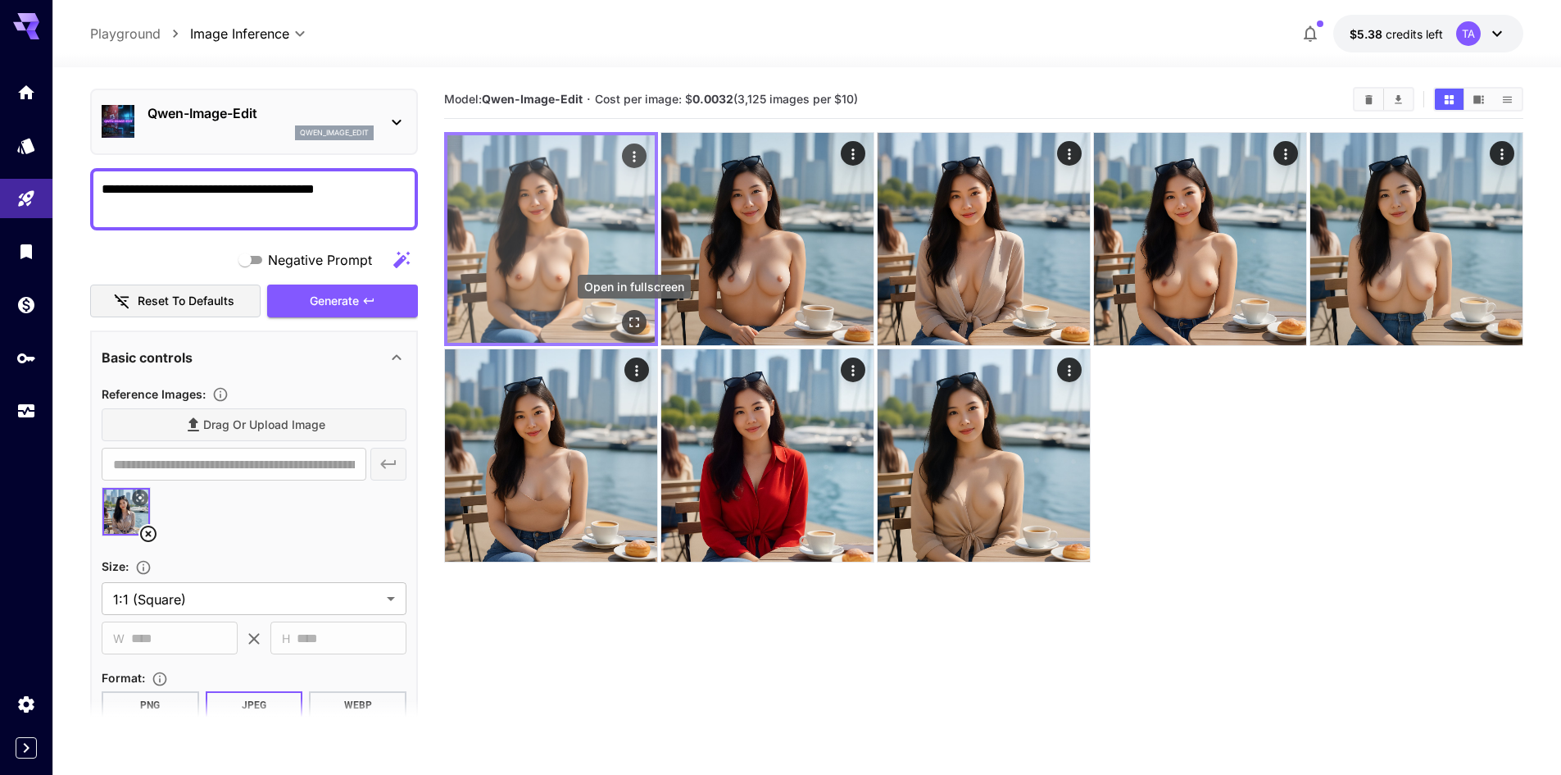
click at [642, 325] on icon "Open in fullscreen" at bounding box center [634, 322] width 16 height 16
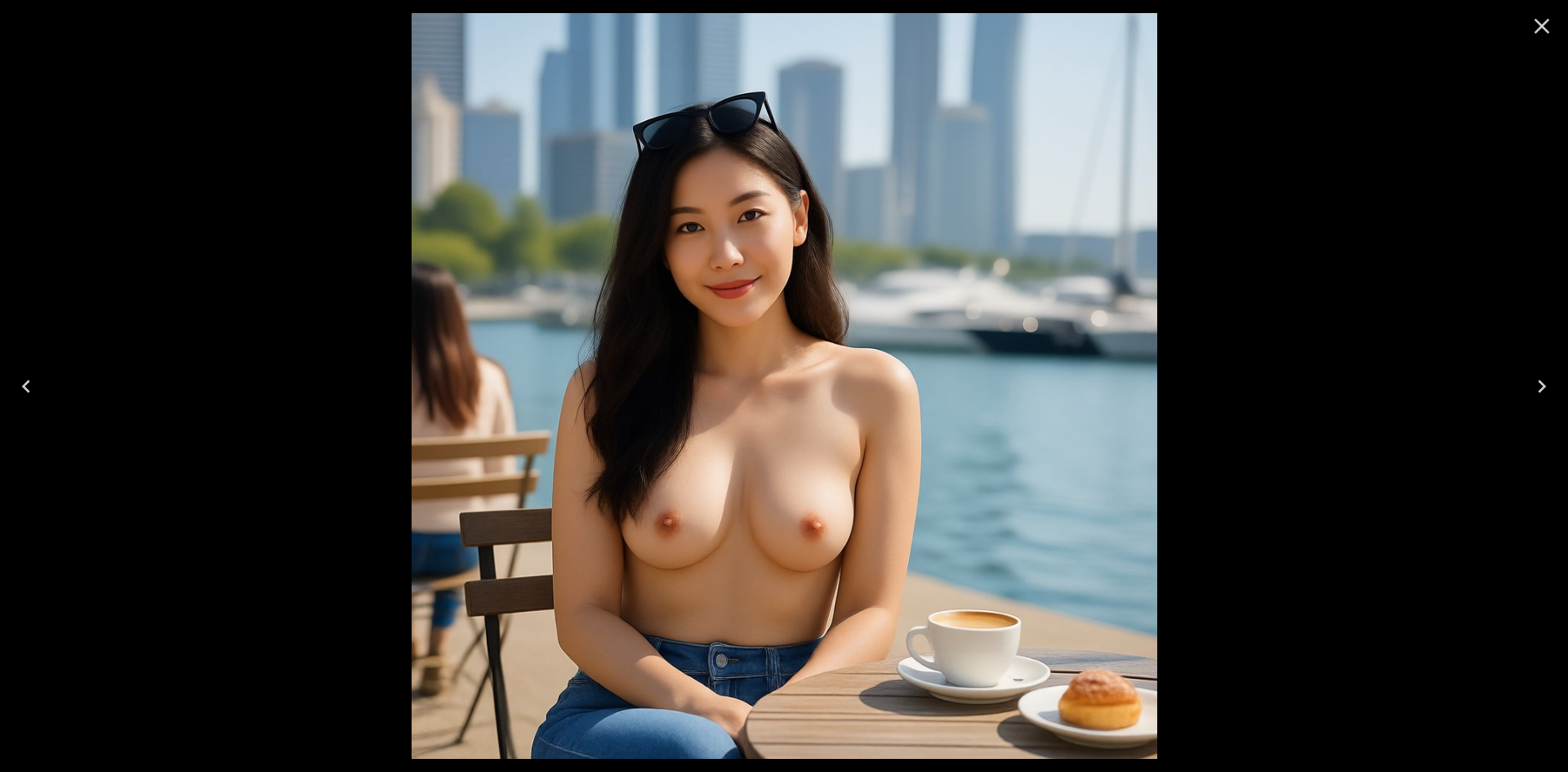
click at [1545, 21] on icon "Close" at bounding box center [1541, 26] width 26 height 26
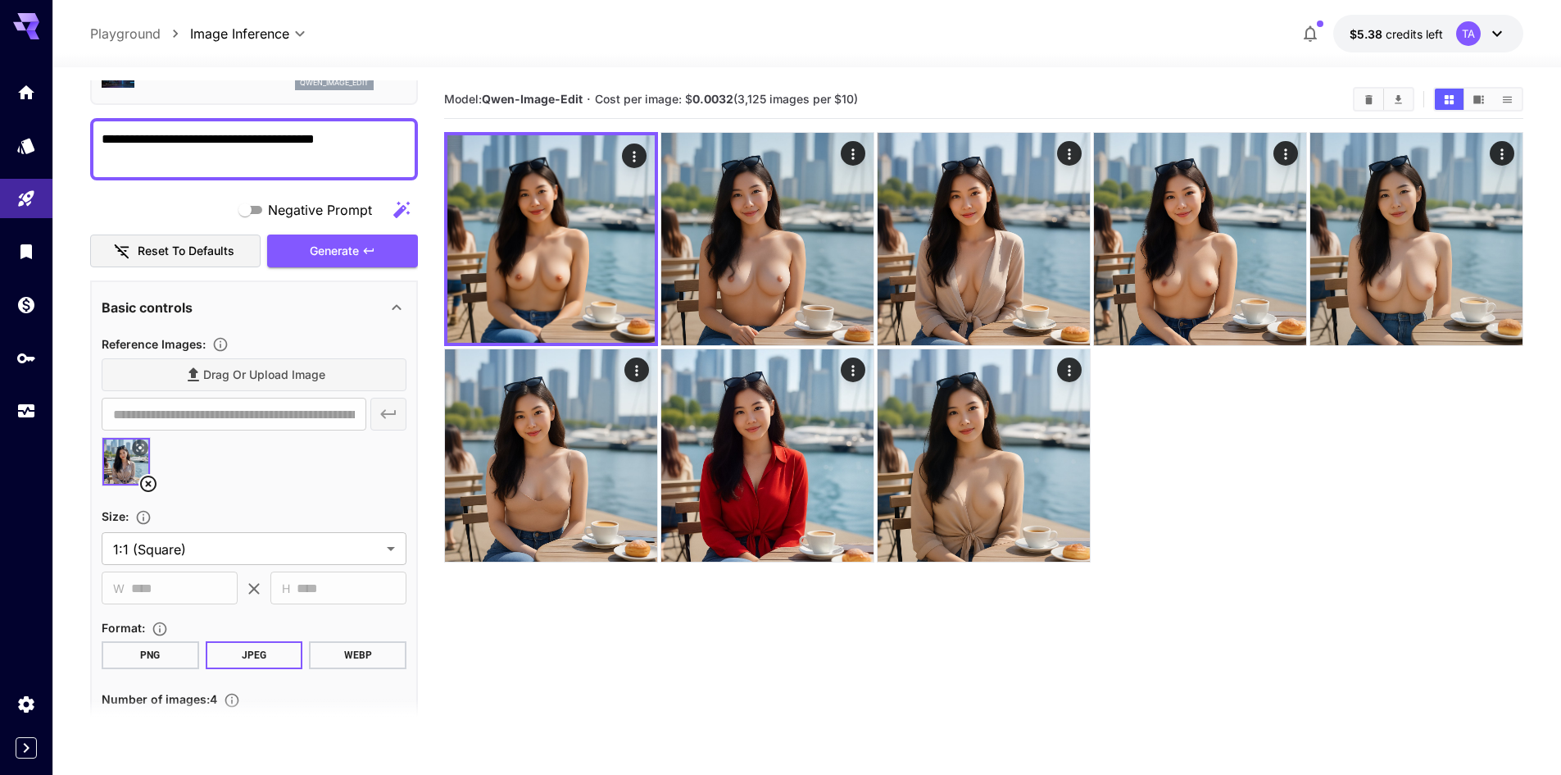
scroll to position [214, 0]
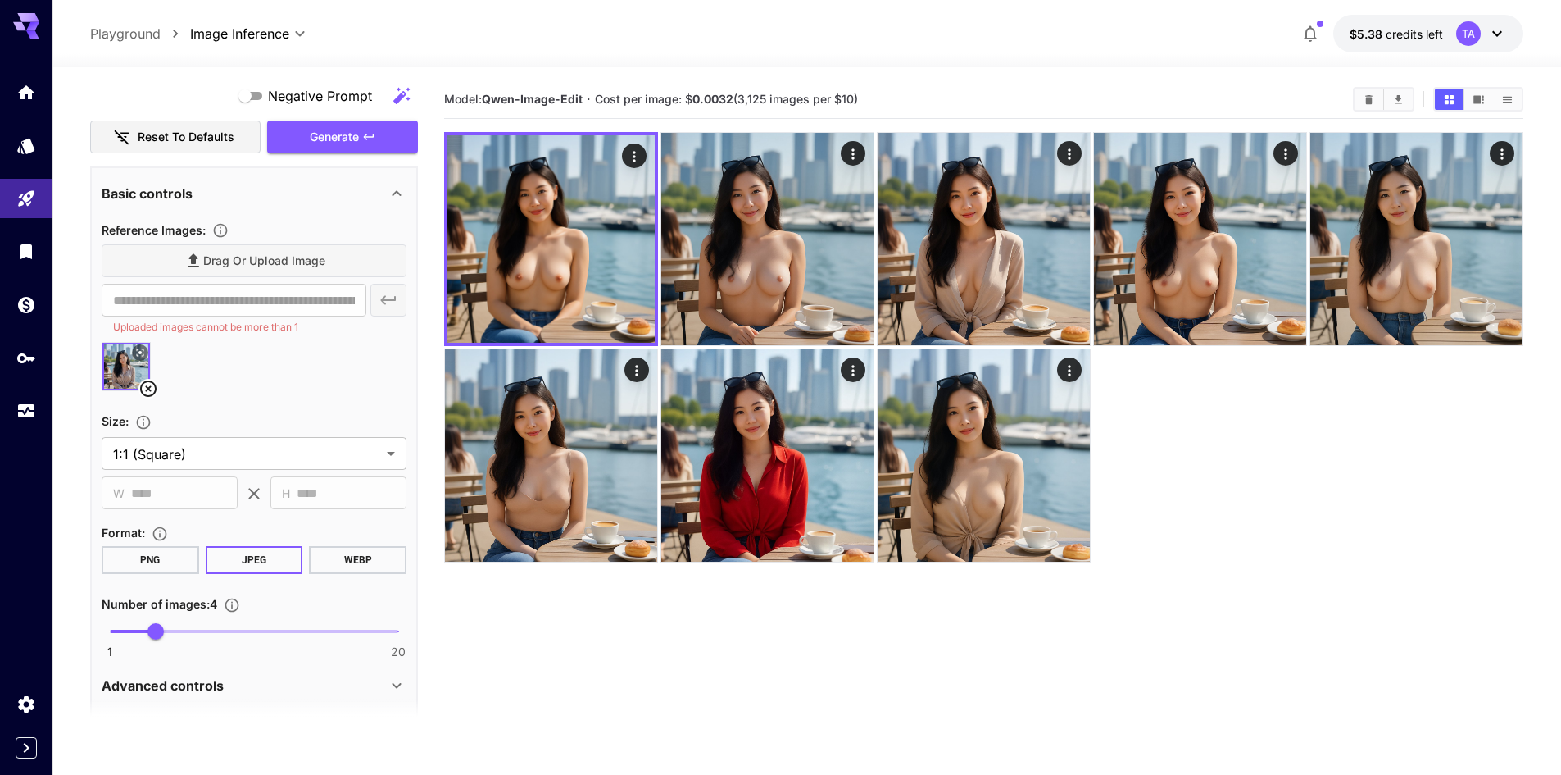
click at [156, 385] on icon at bounding box center [148, 388] width 16 height 16
type input "**********"
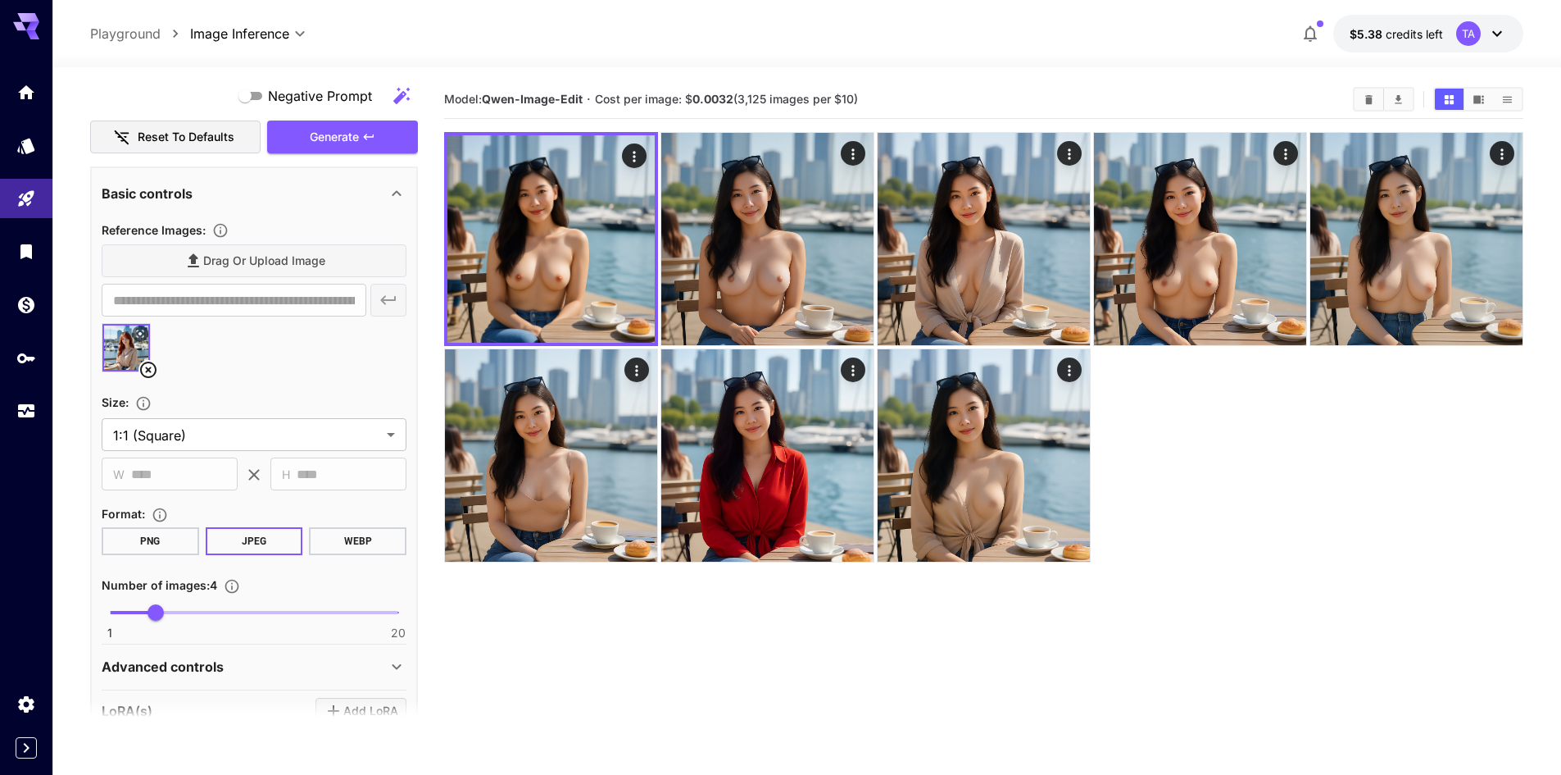
click at [266, 366] on div at bounding box center [254, 354] width 305 height 62
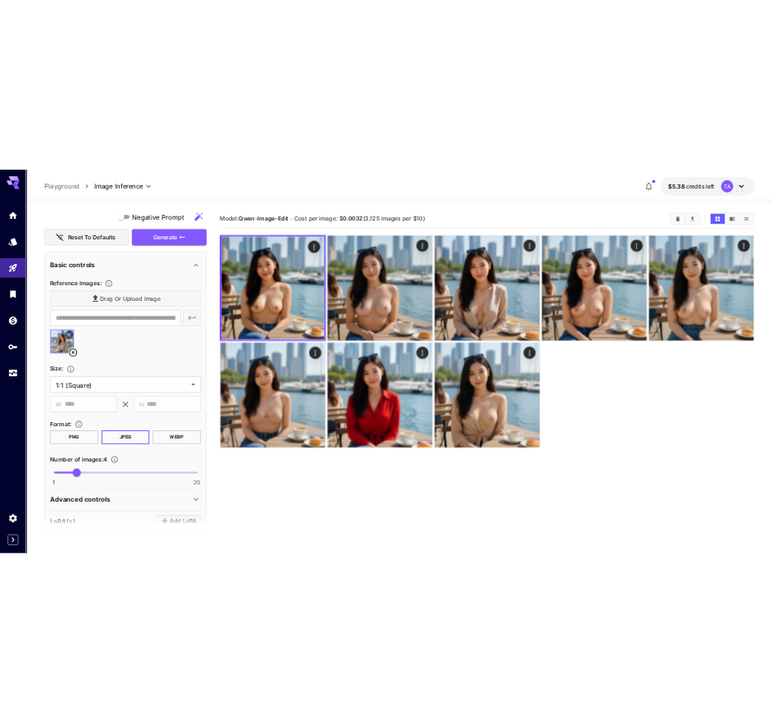
scroll to position [50, 0]
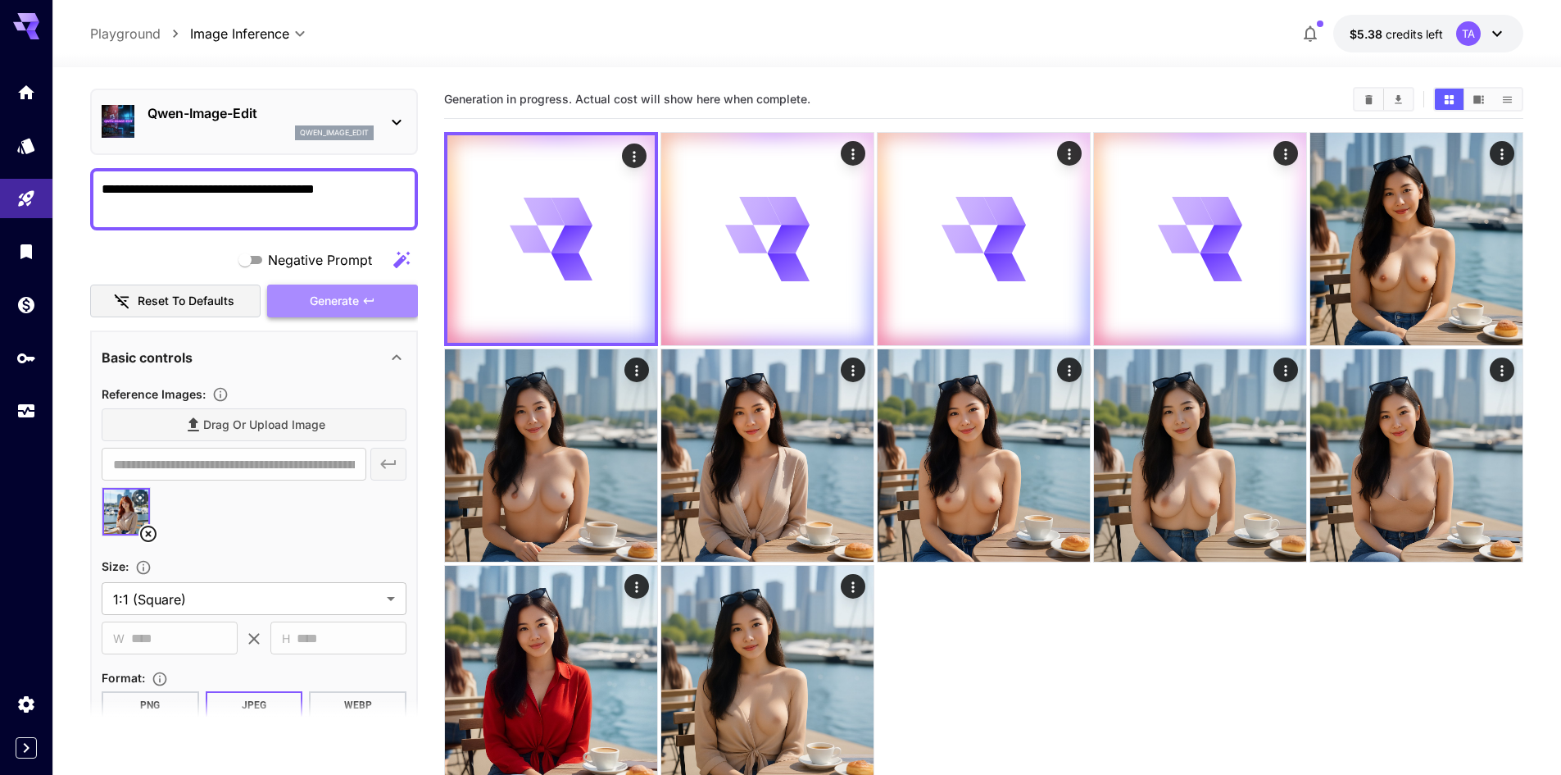
click at [341, 310] on span "Generate" at bounding box center [334, 301] width 49 height 20
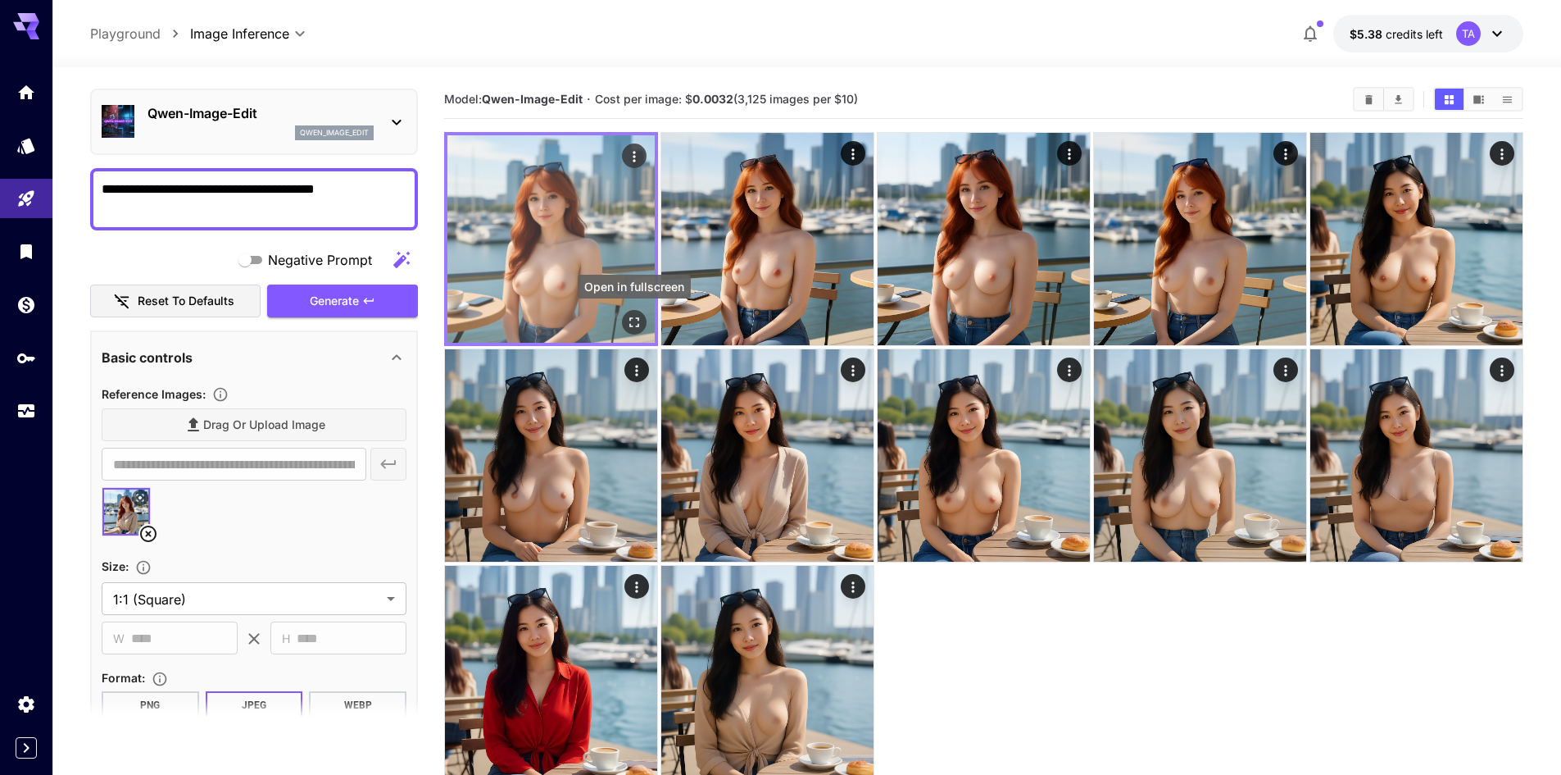
click at [639, 321] on icon "Open in fullscreen" at bounding box center [634, 322] width 16 height 16
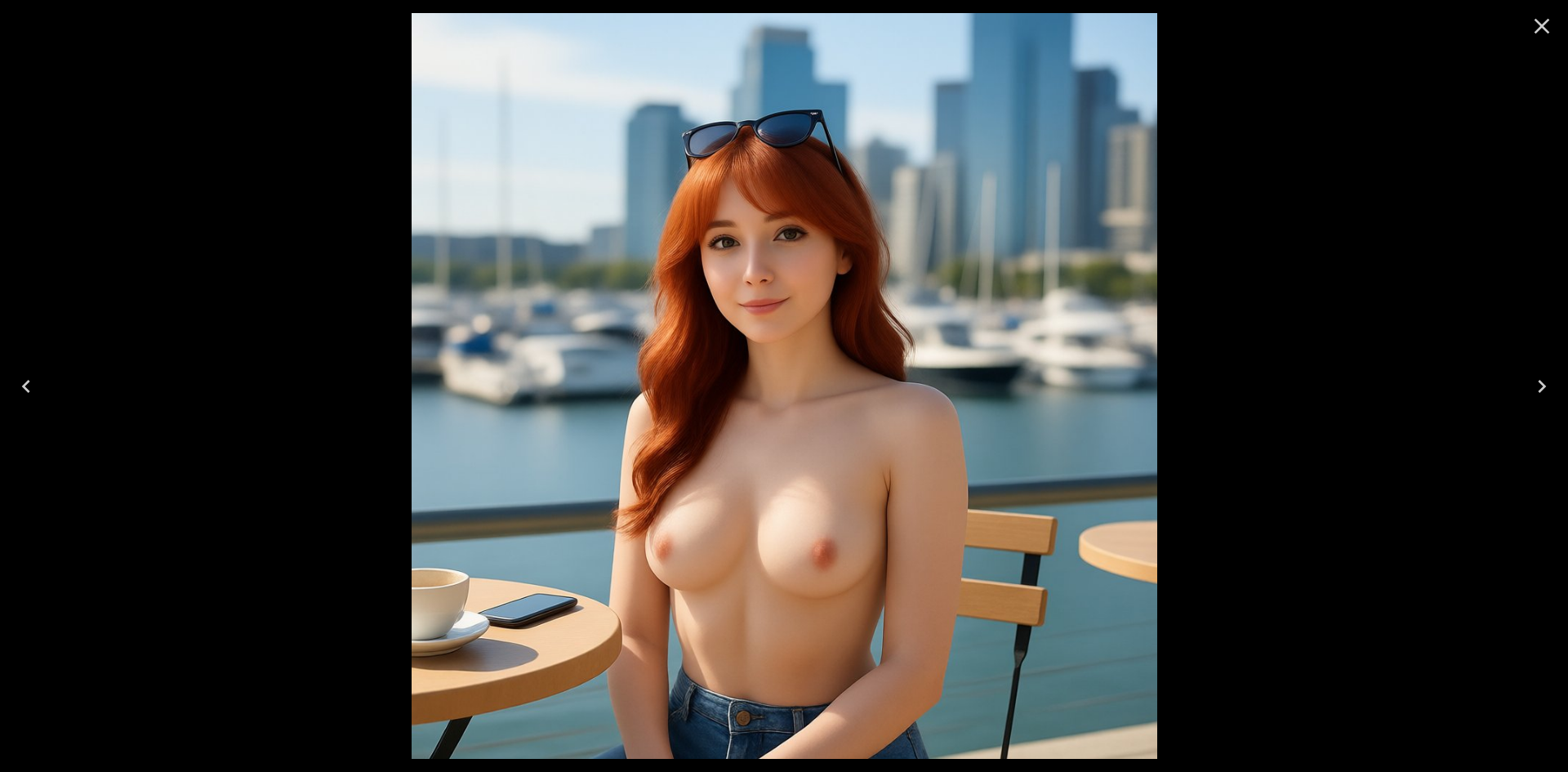
click at [1539, 20] on icon "Close" at bounding box center [1541, 26] width 26 height 26
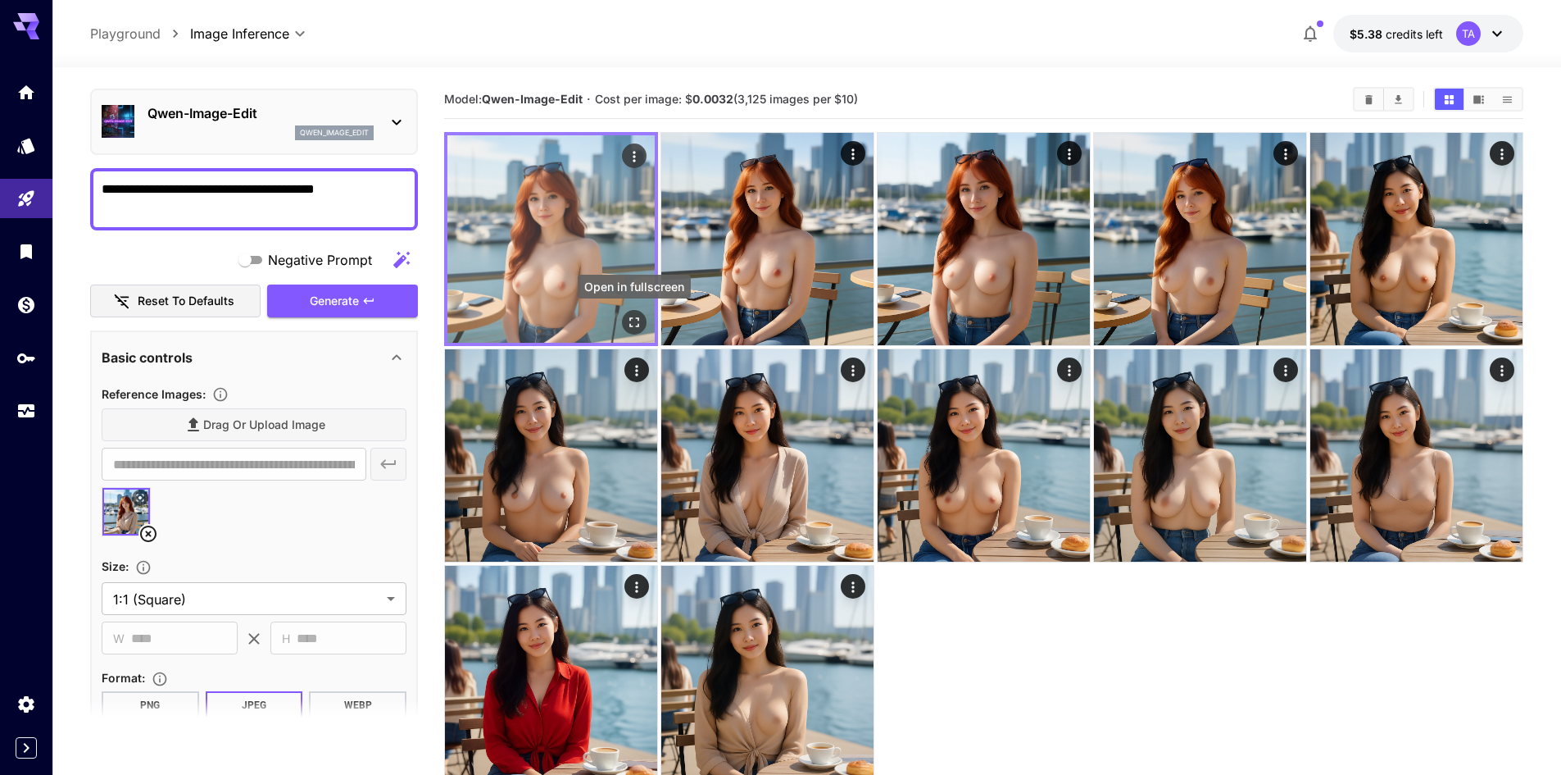
click at [626, 320] on icon "Open in fullscreen" at bounding box center [634, 322] width 16 height 16
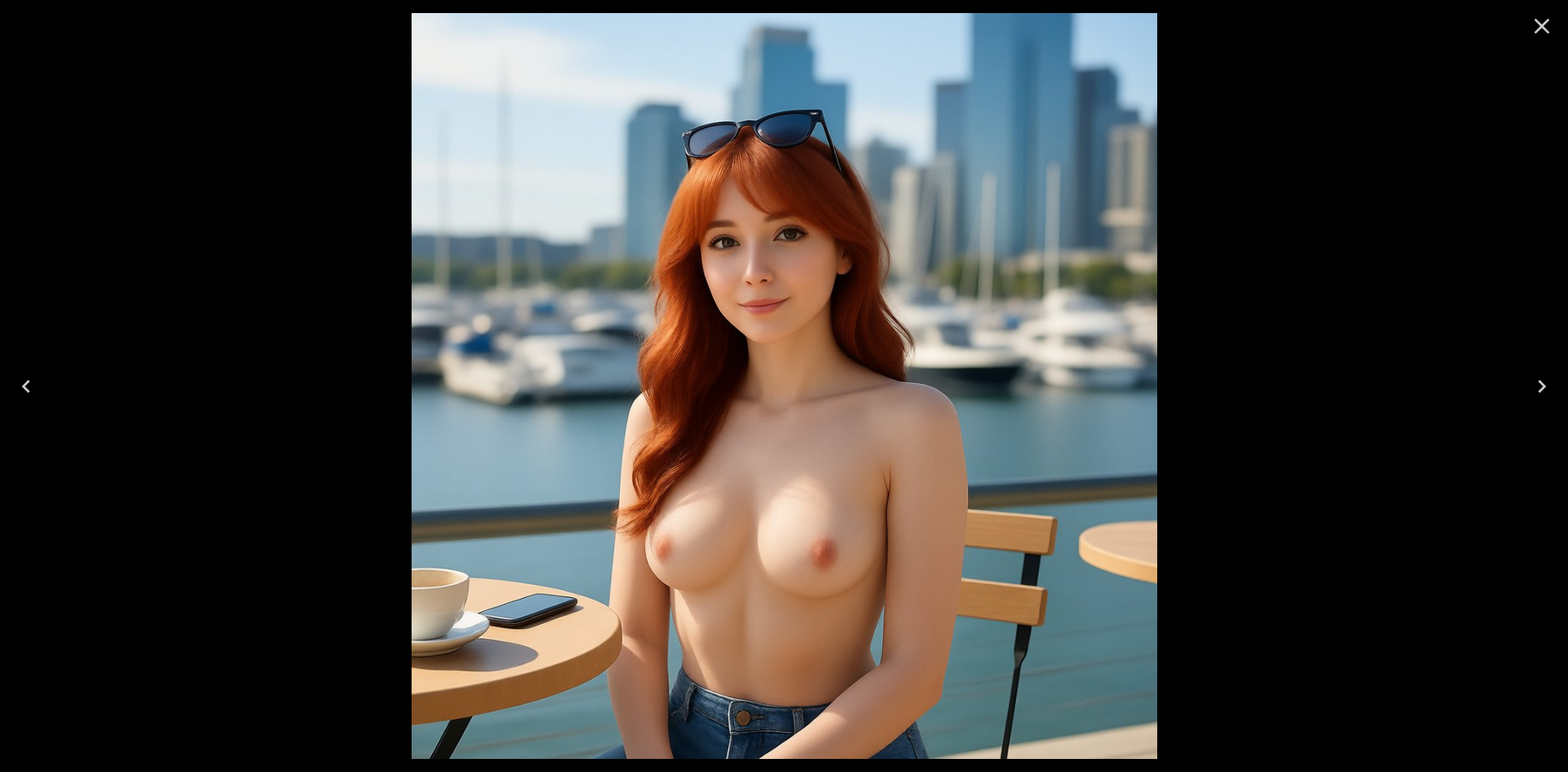
click at [1534, 18] on icon "Close" at bounding box center [1541, 26] width 26 height 26
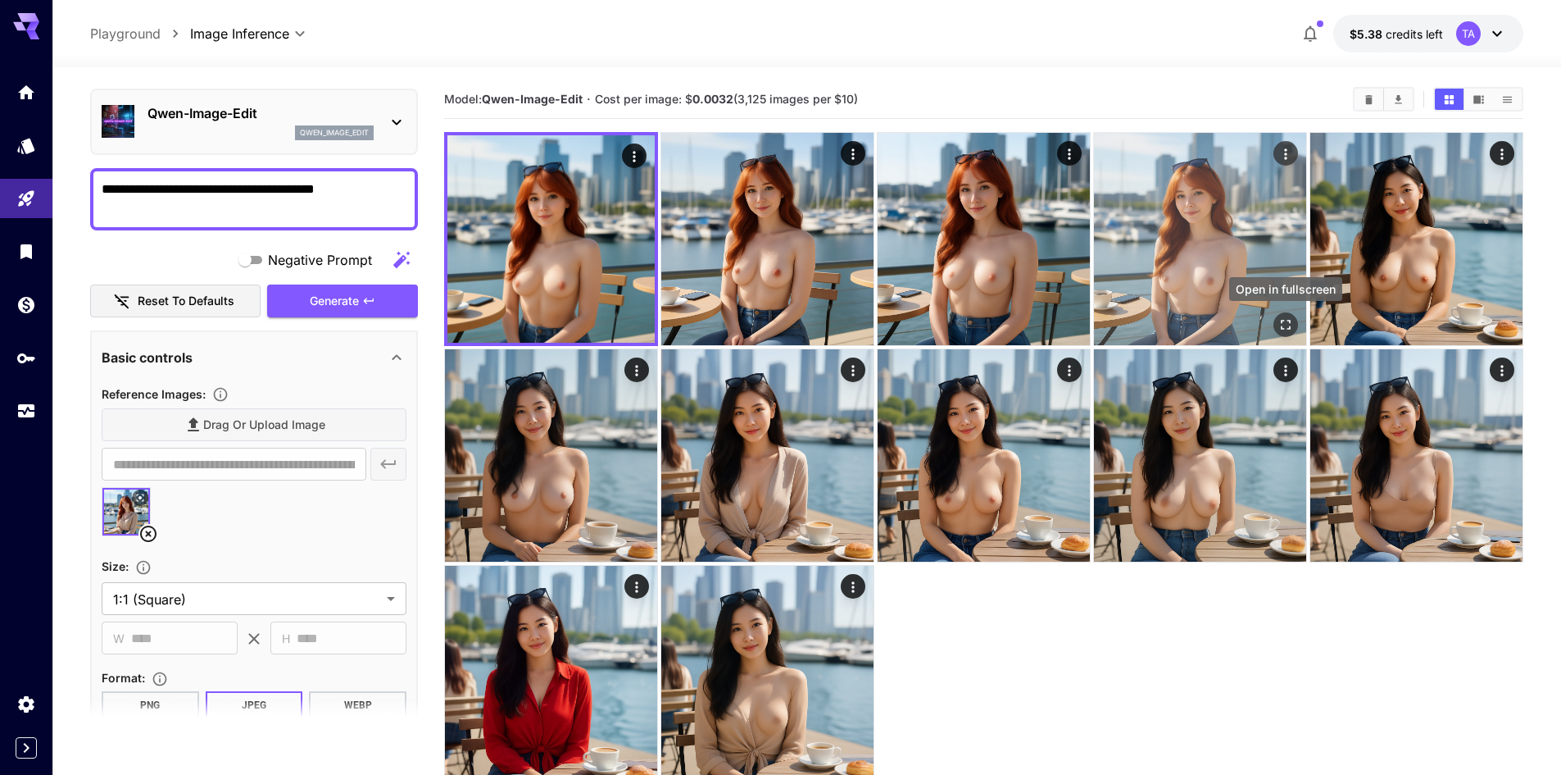
click at [1293, 323] on icon "Open in fullscreen" at bounding box center [1286, 324] width 16 height 16
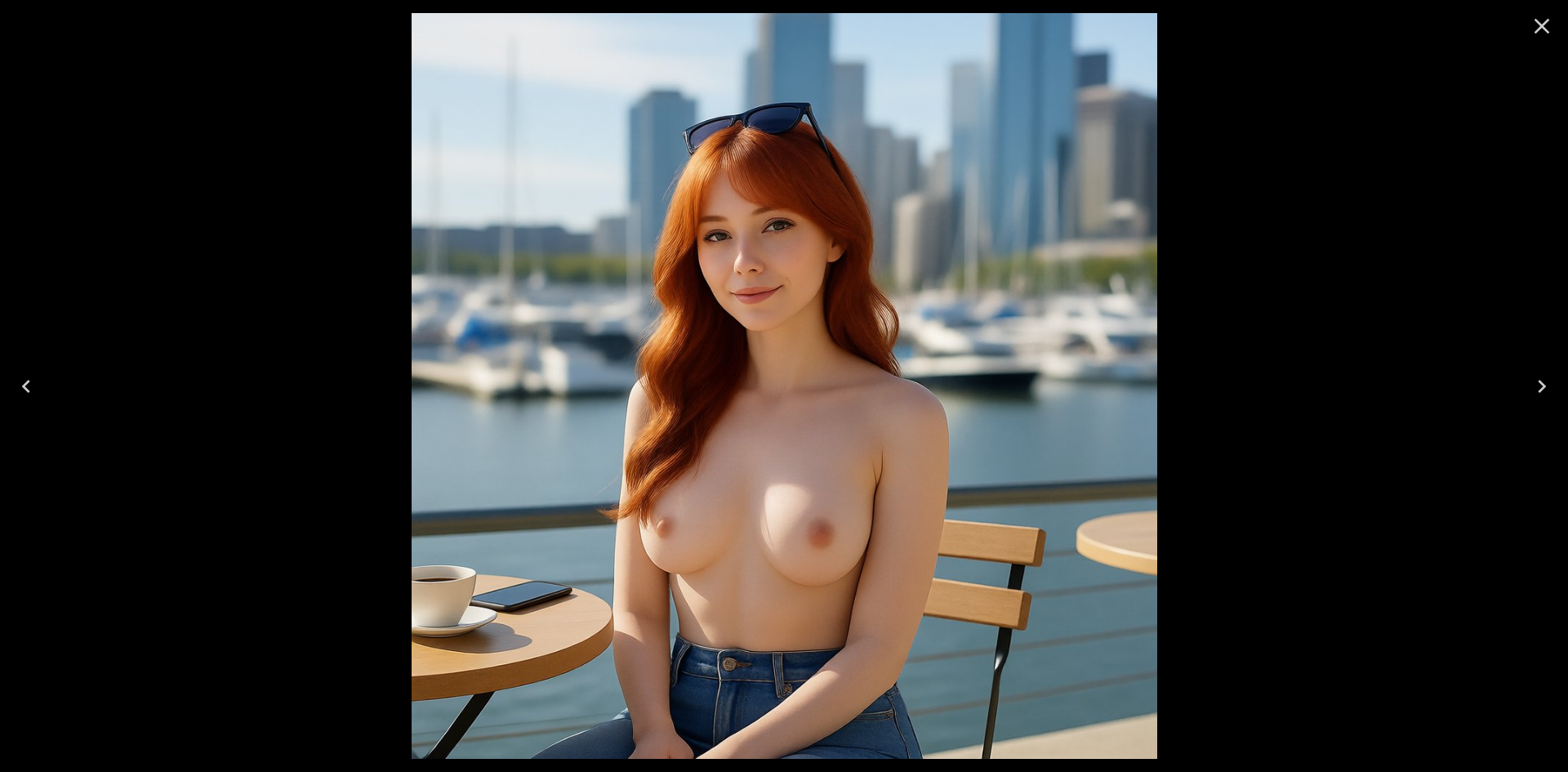
click at [1553, 29] on icon "Close" at bounding box center [1541, 26] width 26 height 26
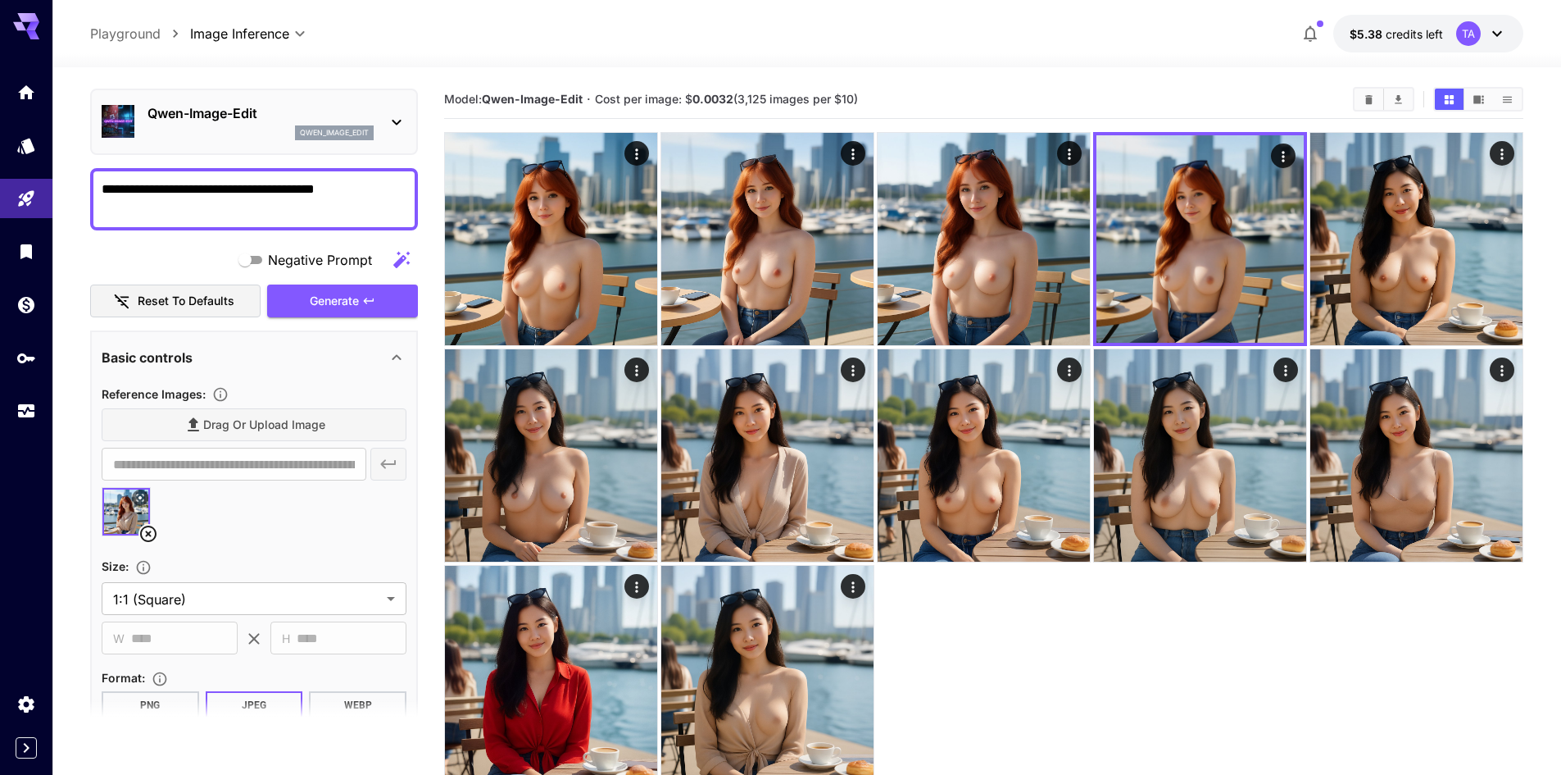
click at [1364, 107] on button "Clear Images" at bounding box center [1369, 99] width 29 height 21
